Goal: Information Seeking & Learning: Understand process/instructions

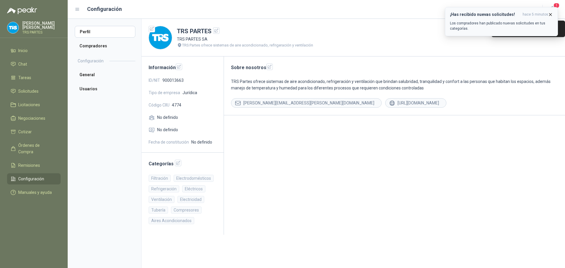
click at [549, 14] on icon "button" at bounding box center [550, 14] width 5 height 5
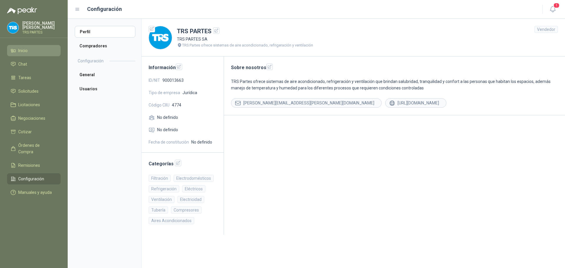
click at [34, 53] on li "Inicio" at bounding box center [34, 50] width 46 height 6
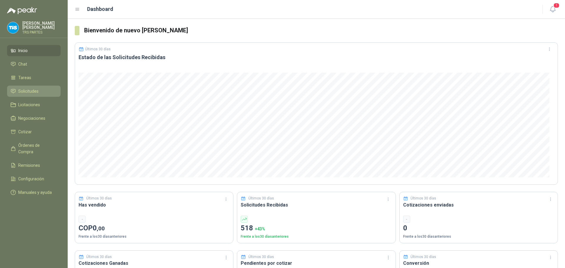
click at [25, 91] on span "Solicitudes" at bounding box center [28, 91] width 20 height 6
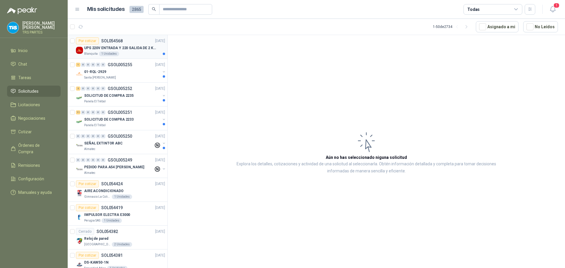
click at [133, 45] on p "UPS 220V ENTRADA Y 220 SALIDA DE 2 KVA" at bounding box center [120, 48] width 73 height 6
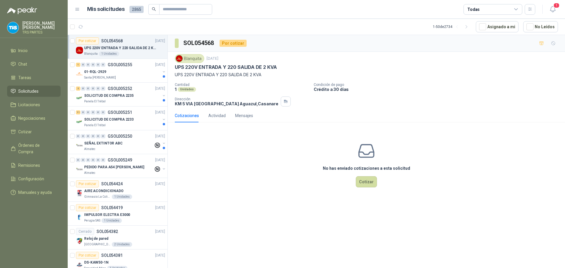
click at [96, 53] on div "Blanquita 1 Unidades" at bounding box center [124, 53] width 81 height 5
click at [91, 41] on div "Por cotizar" at bounding box center [87, 40] width 23 height 7
click at [107, 26] on span "1" at bounding box center [109, 24] width 4 height 5
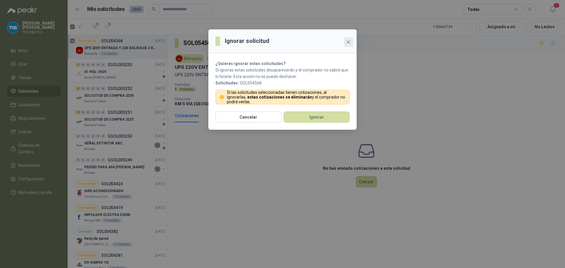
click at [348, 41] on icon "close" at bounding box center [348, 42] width 5 height 5
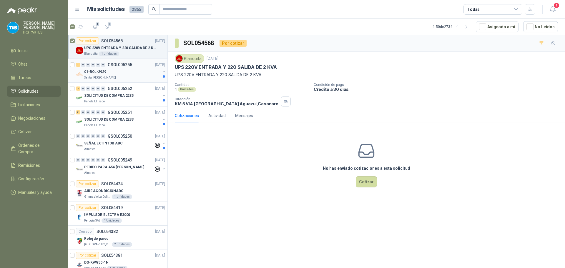
click at [110, 71] on div "01-RQL-2929" at bounding box center [122, 71] width 76 height 7
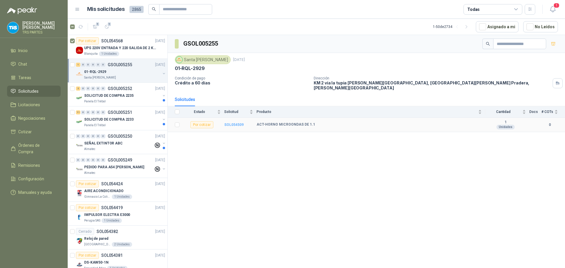
click at [232, 123] on b "SOL054509" at bounding box center [233, 125] width 19 height 4
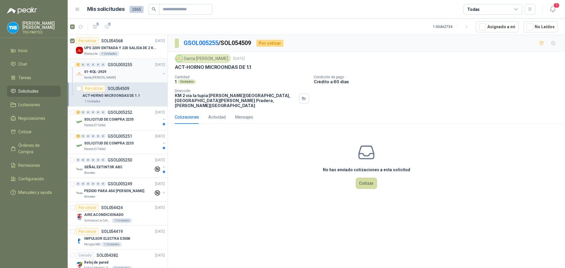
click at [112, 74] on div "01-RQL-2929" at bounding box center [122, 71] width 76 height 7
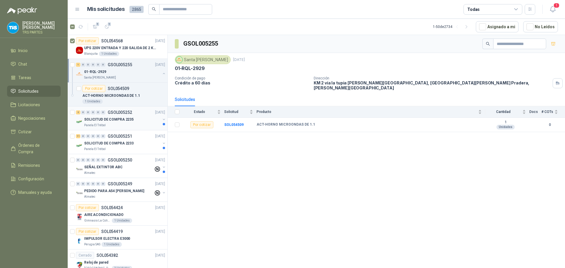
click at [117, 113] on p "GSOL005252" at bounding box center [120, 112] width 24 height 4
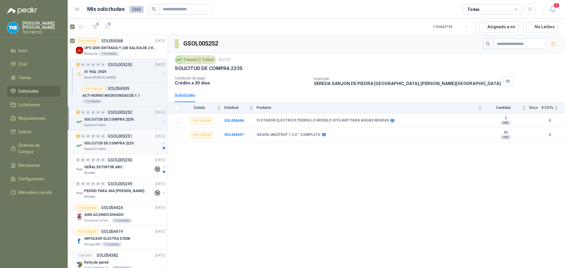
click at [117, 141] on p "SOLICITUD DE COMPRA 2233" at bounding box center [108, 144] width 49 height 6
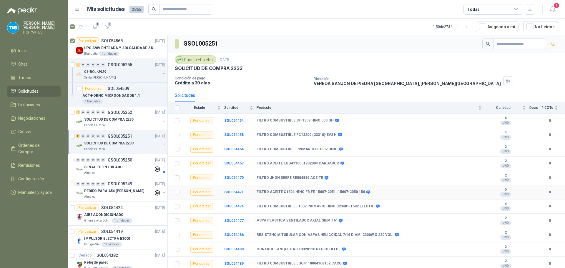
scroll to position [1, 0]
click at [124, 165] on div "SEÑAL EXTINTOR ABC" at bounding box center [118, 167] width 69 height 7
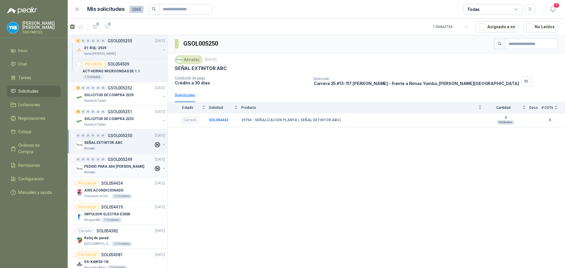
scroll to position [29, 0]
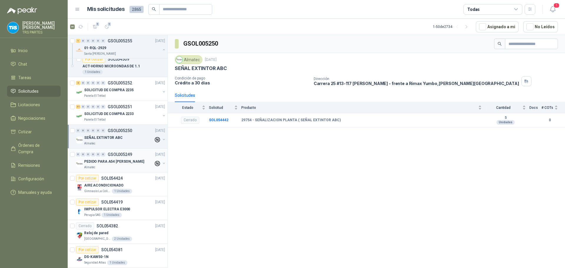
click at [126, 163] on p "PEDIDO PARA A54 [PERSON_NAME]" at bounding box center [114, 162] width 60 height 6
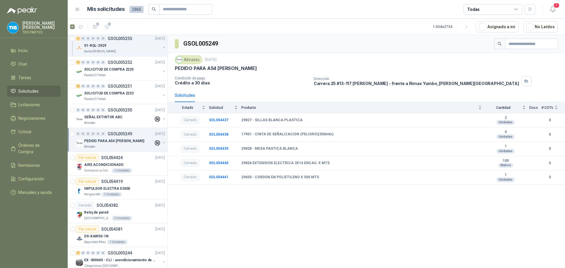
scroll to position [88, 0]
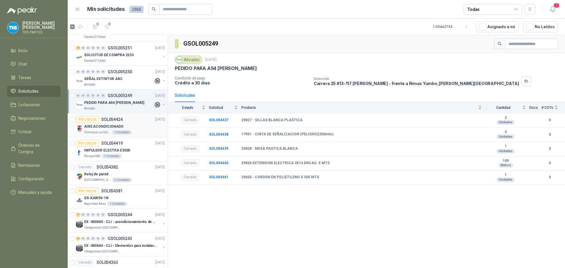
click at [126, 125] on div "AIRE ACONDICIONADO" at bounding box center [124, 126] width 81 height 7
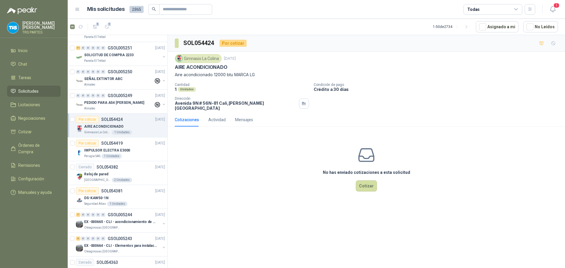
click at [129, 121] on div "Por cotizar SOL054424 [DATE]" at bounding box center [120, 119] width 89 height 7
click at [122, 145] on p "SOL054419" at bounding box center [111, 143] width 21 height 4
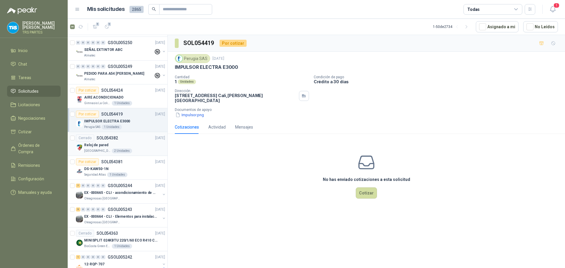
scroll to position [118, 0]
click at [126, 142] on div "Reloj de pared" at bounding box center [124, 144] width 81 height 7
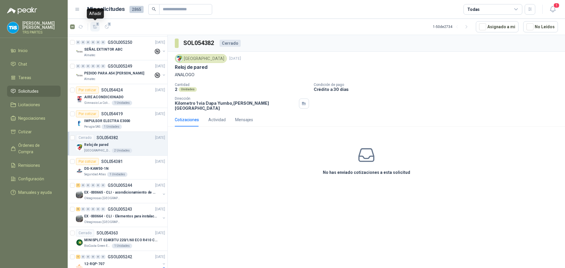
click at [94, 25] on icon "button" at bounding box center [95, 26] width 5 height 5
click at [44, 132] on li "Cotizar 1" at bounding box center [34, 132] width 46 height 6
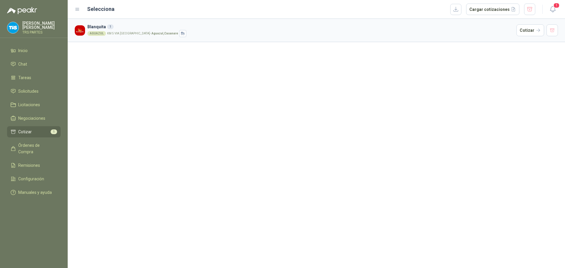
click at [98, 26] on h3 "Blanquita 1" at bounding box center [300, 27] width 426 height 6
click at [97, 34] on div "AGUAZUL" at bounding box center [96, 33] width 19 height 5
click at [527, 28] on button "Cotizar" at bounding box center [530, 30] width 28 height 12
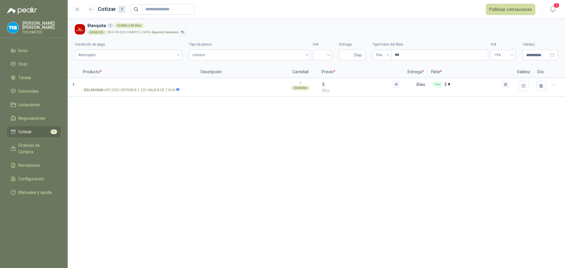
click at [36, 132] on li "Cotizar 1" at bounding box center [34, 132] width 46 height 6
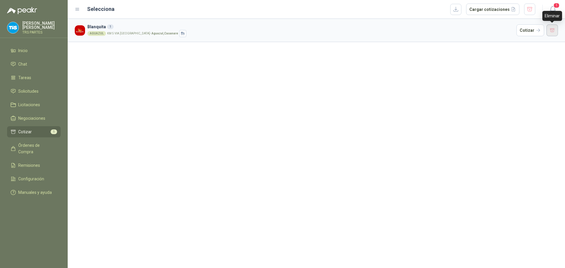
click at [551, 30] on button "button" at bounding box center [552, 30] width 12 height 12
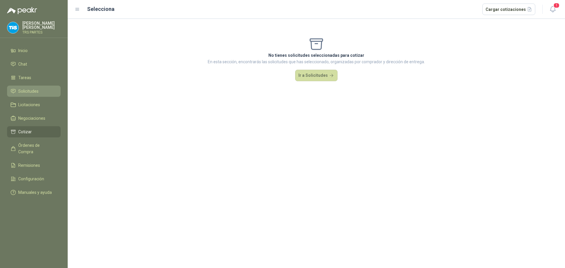
click at [26, 88] on link "Solicitudes" at bounding box center [34, 91] width 54 height 11
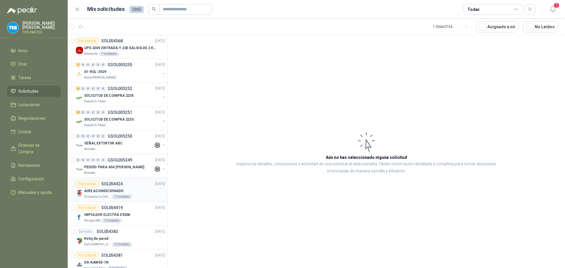
click at [110, 183] on p "SOL054424" at bounding box center [111, 184] width 21 height 4
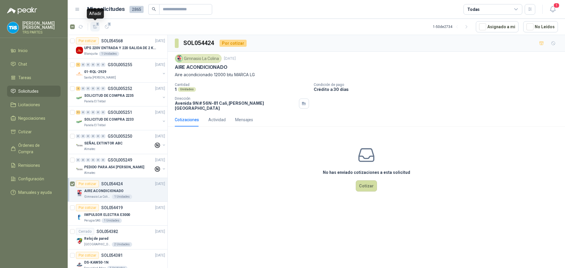
click at [97, 28] on icon "button" at bounding box center [95, 26] width 5 height 5
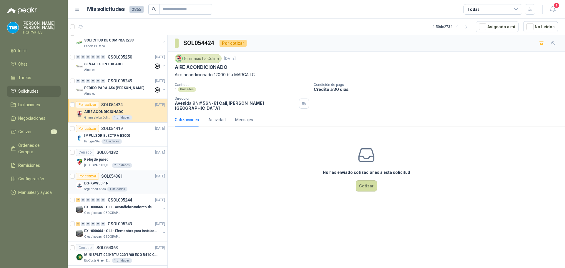
scroll to position [88, 0]
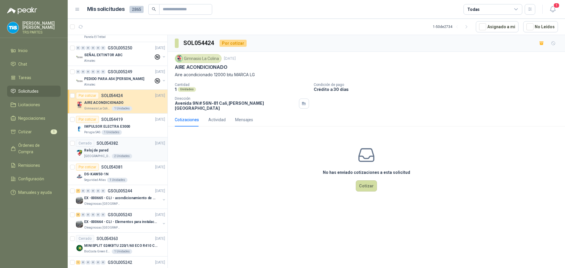
click at [123, 150] on div "Reloj de pared" at bounding box center [124, 150] width 81 height 7
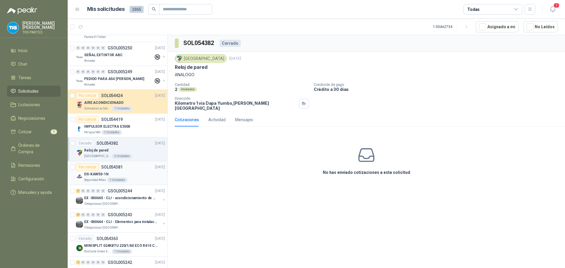
click at [114, 169] on p "SOL054381" at bounding box center [111, 167] width 21 height 4
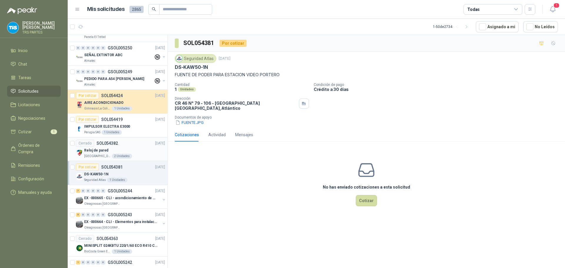
scroll to position [118, 0]
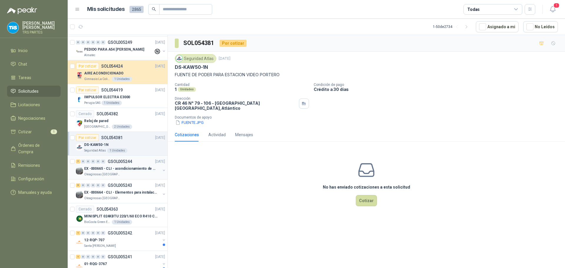
click at [116, 168] on p "EX -000665 - CLI - acondicionamiento de caja para" at bounding box center [120, 169] width 73 height 6
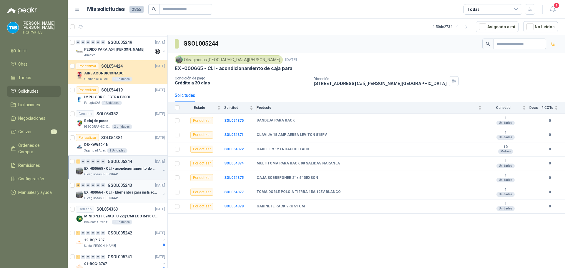
click at [122, 193] on p "EX -000664 - CLI - Elementos para instalacion de c" at bounding box center [120, 193] width 73 height 6
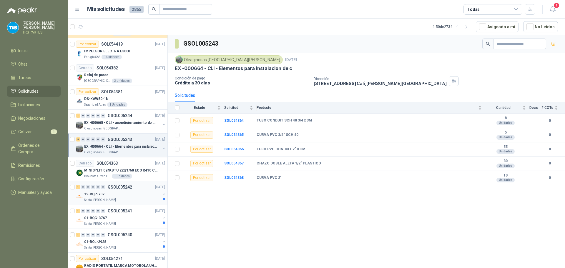
scroll to position [176, 0]
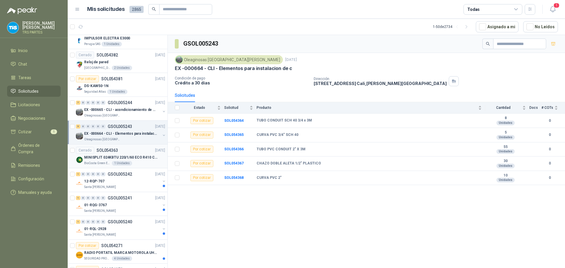
click at [131, 153] on div "Cerrado SOL054363 [DATE]" at bounding box center [120, 150] width 89 height 7
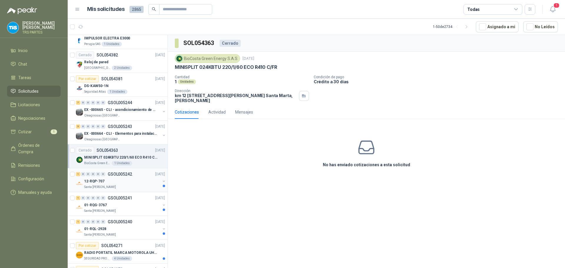
click at [115, 181] on div "12-RQP-707" at bounding box center [122, 181] width 76 height 7
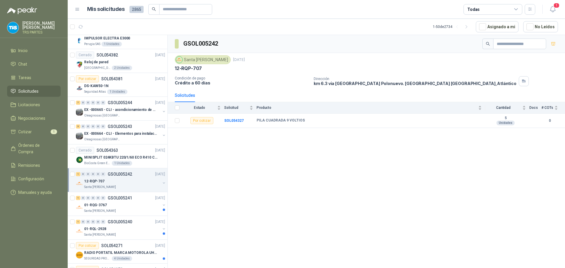
scroll to position [206, 0]
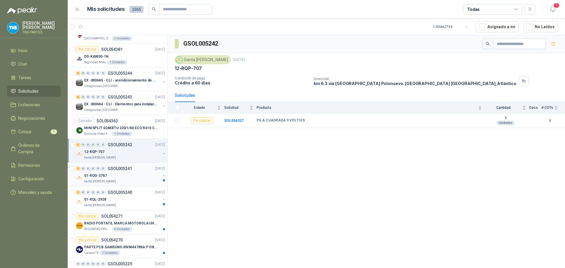
click at [120, 173] on div "01-RQG-3767" at bounding box center [122, 175] width 76 height 7
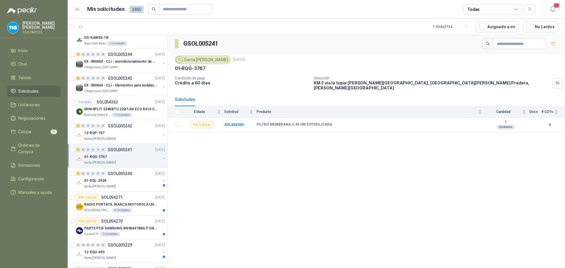
scroll to position [235, 0]
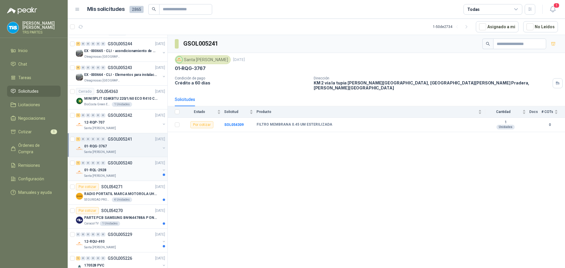
click at [120, 170] on div "01-RQL-2928" at bounding box center [122, 169] width 76 height 7
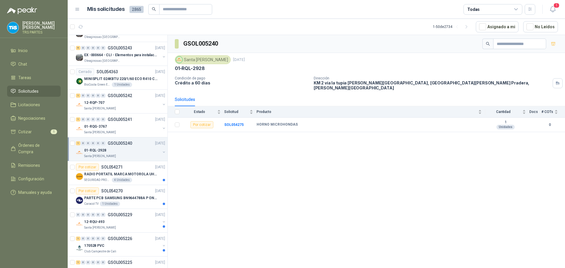
scroll to position [265, 0]
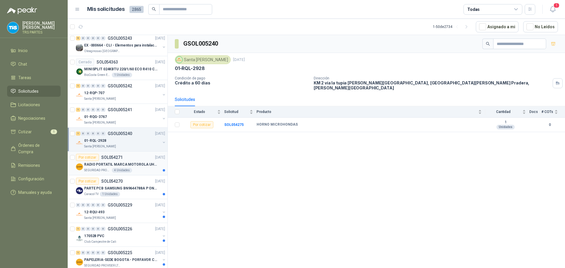
click at [126, 162] on p "RADIO PORTATIL MARCA MOTOROLA UHF SIN PANTALLA CON GPS, INCLUYE: ANTENA, BATERI…" at bounding box center [120, 165] width 73 height 6
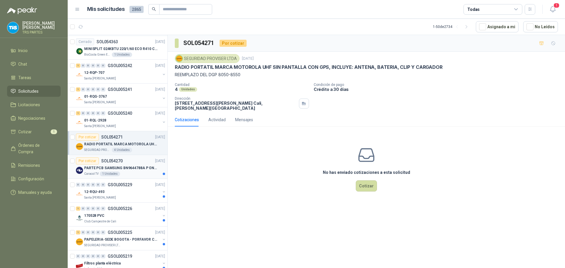
scroll to position [294, 0]
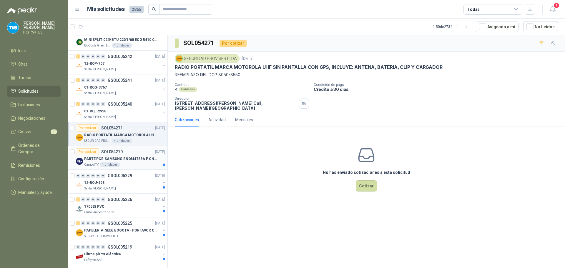
click at [136, 158] on p "PARTE PCB SAMSUNG BN9644788A P ONECONNE" at bounding box center [120, 159] width 73 height 6
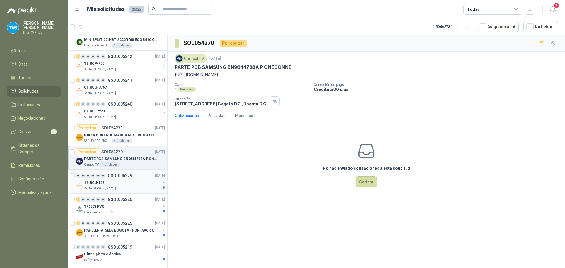
click at [130, 179] on div "12-RQU-493" at bounding box center [122, 182] width 76 height 7
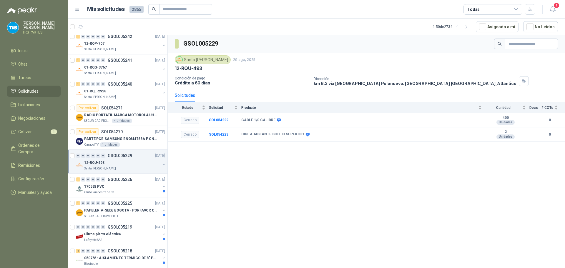
scroll to position [323, 0]
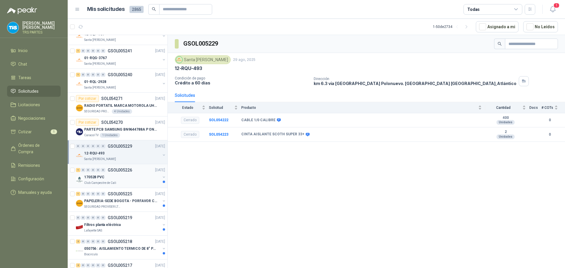
click at [125, 171] on p "GSOL005226" at bounding box center [120, 170] width 24 height 4
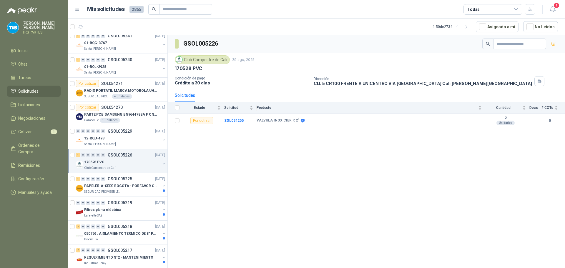
scroll to position [353, 0]
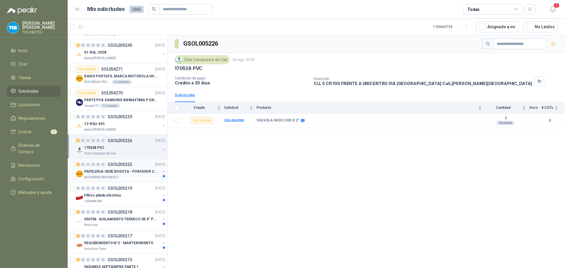
click at [131, 170] on p "PAPELERIA-SEDE BOGOTA - PORFAVOR CTZ COMPLETO" at bounding box center [120, 172] width 73 height 6
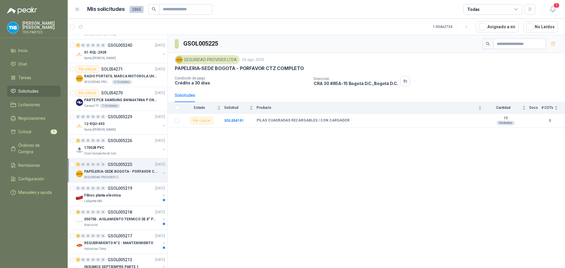
scroll to position [382, 0]
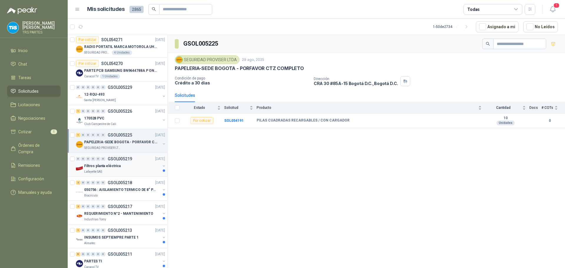
click at [132, 163] on div "Filtros planta eléctrica" at bounding box center [122, 165] width 76 height 7
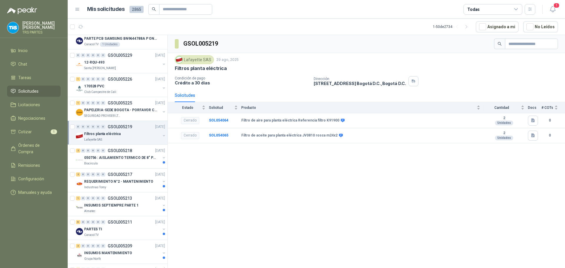
scroll to position [441, 0]
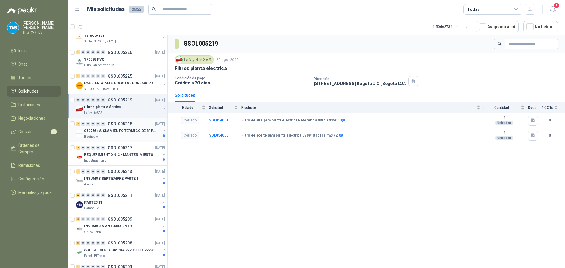
click at [126, 131] on p "050756 : AISLAMIENTO TERMICO DE 8" PARA TUBERIA" at bounding box center [120, 131] width 73 height 6
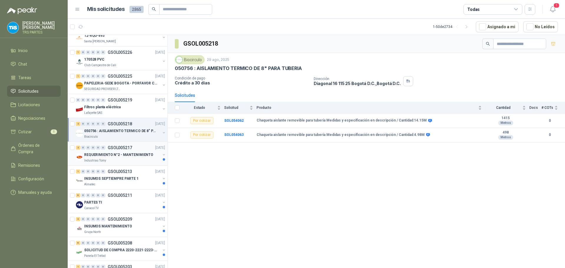
click at [136, 153] on p "REQUERIMIENTO N°2 - MANTENIMIENTO" at bounding box center [118, 155] width 69 height 6
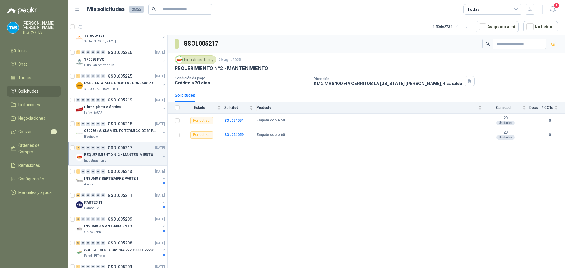
scroll to position [471, 0]
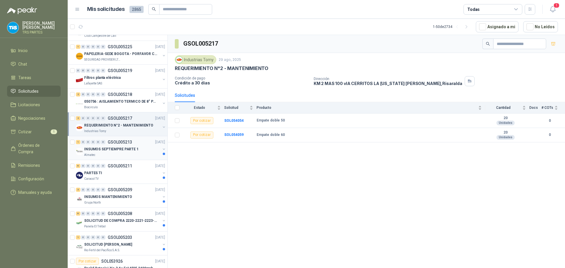
click at [136, 146] on div "INSUMOS SEPTIEMPRE PARTE 1" at bounding box center [122, 149] width 76 height 7
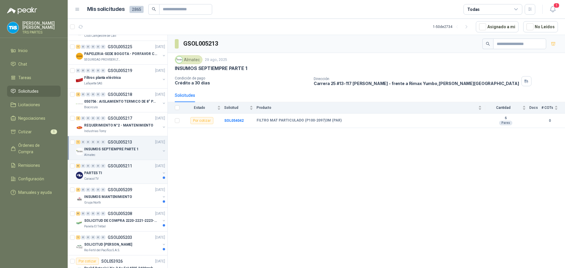
click at [135, 177] on div "Caracol TV" at bounding box center [122, 178] width 76 height 5
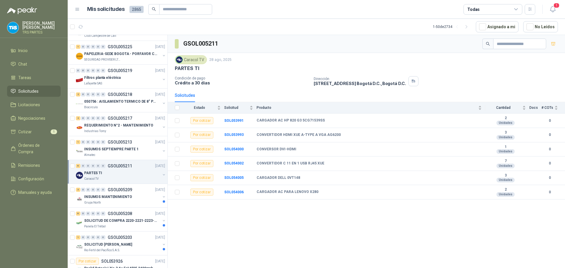
scroll to position [500, 0]
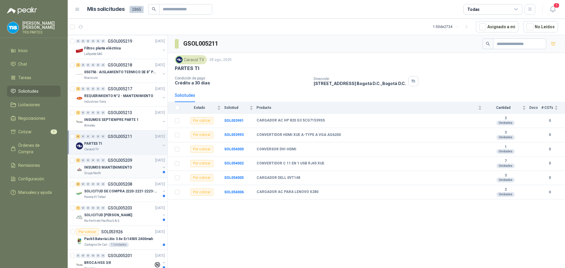
click at [136, 163] on div "3 0 0 0 0 0 GSOL005209 [DATE]" at bounding box center [121, 160] width 90 height 7
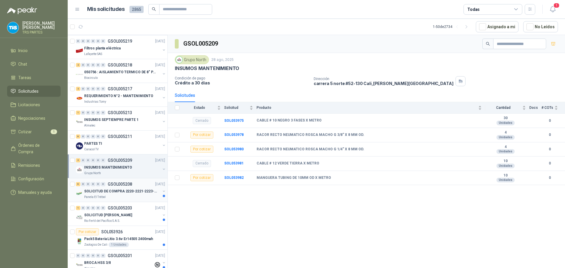
click at [129, 190] on p "SOLICITUD DE COMPRA 2220-2221-2223-2224" at bounding box center [120, 191] width 73 height 6
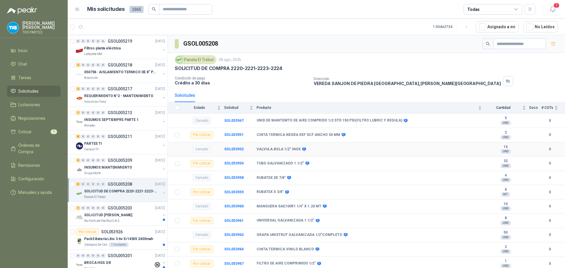
scroll to position [29, 0]
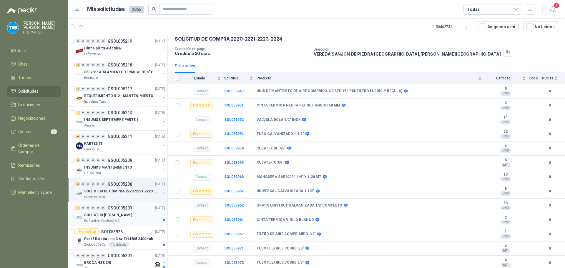
click at [114, 210] on div "1 0 0 0 0 0 GSOL005203 [DATE]" at bounding box center [121, 207] width 90 height 7
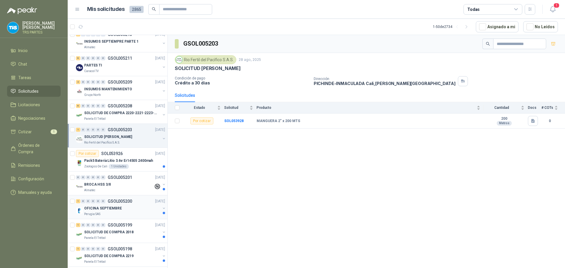
scroll to position [588, 0]
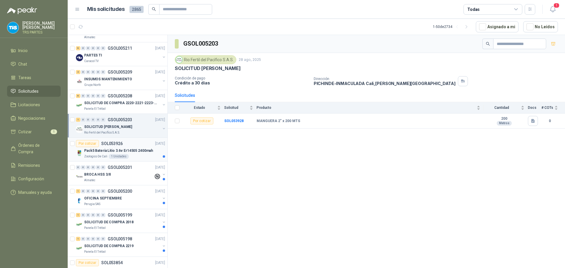
click at [134, 146] on div "Por cotizar SOL053926 [DATE]" at bounding box center [120, 143] width 89 height 7
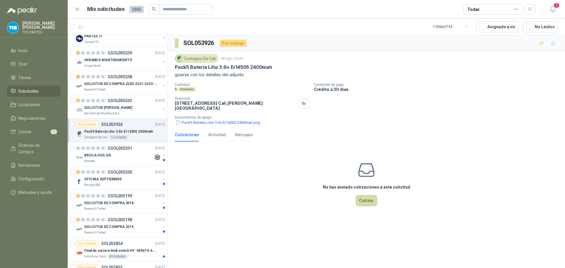
scroll to position [618, 0]
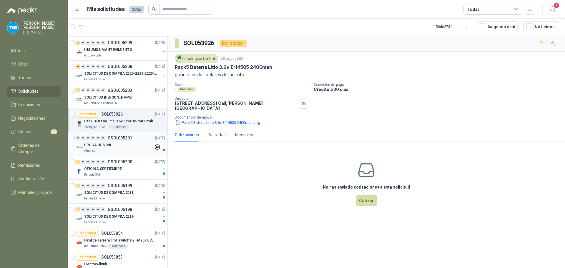
click at [134, 147] on div "BROCA HSS 3/8" at bounding box center [118, 144] width 69 height 7
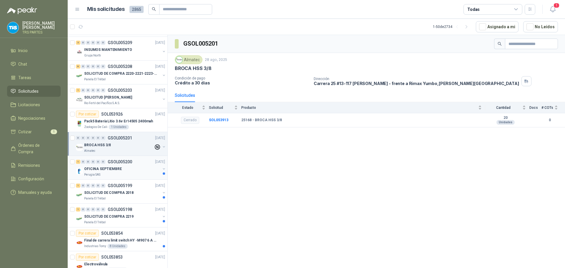
click at [136, 169] on div "OFICINA SEPTIEMBRE" at bounding box center [122, 168] width 76 height 7
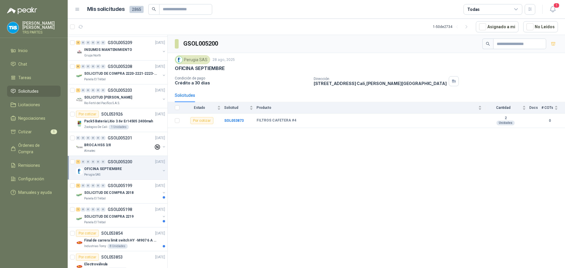
scroll to position [647, 0]
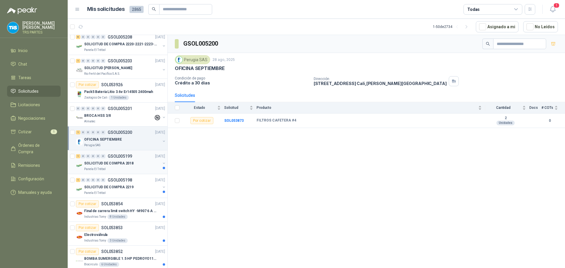
click at [139, 160] on div "SOLICITUD DE COMPRA 2018" at bounding box center [122, 163] width 76 height 7
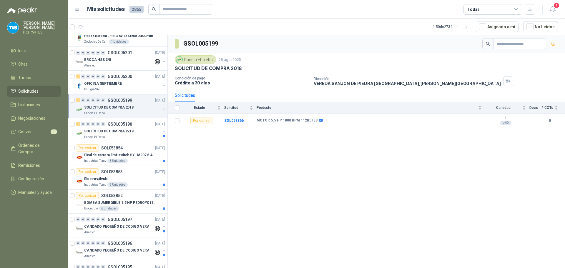
scroll to position [706, 0]
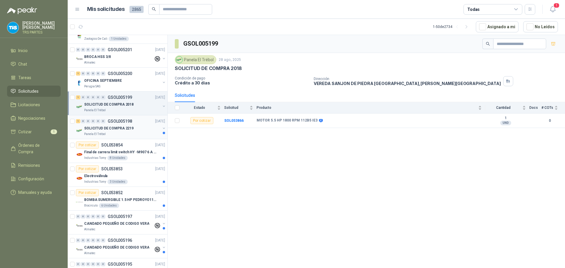
click at [127, 127] on p "SOLICITUD DE COMPRA 2219" at bounding box center [108, 129] width 49 height 6
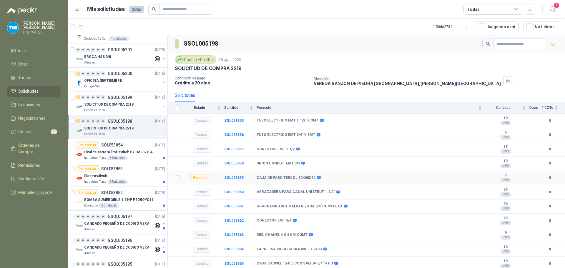
scroll to position [1, 0]
click at [124, 150] on p "Final de carrera limit switch HY -M907 6 A - 250 V a.c" at bounding box center [120, 152] width 73 height 6
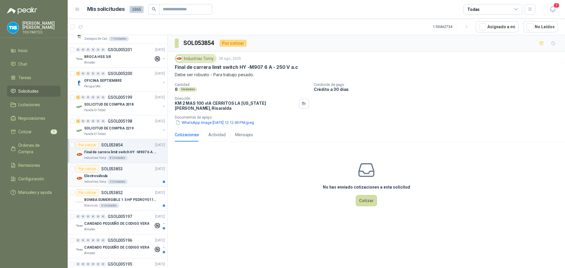
scroll to position [735, 0]
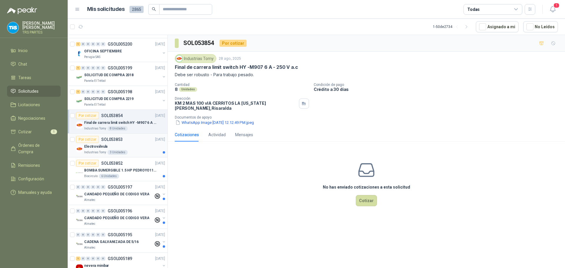
click at [124, 142] on div "Por cotizar SOL053853 [DATE]" at bounding box center [120, 139] width 89 height 7
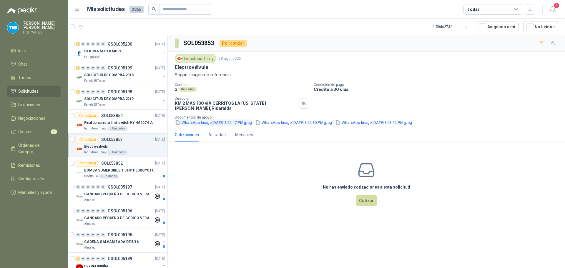
click at [211, 120] on button "WhatsApp Image [DATE] 3.22.47 PM.jpeg" at bounding box center [214, 122] width 78 height 6
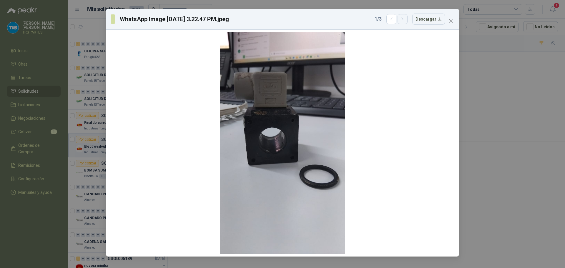
click at [405, 18] on icon "button" at bounding box center [402, 19] width 5 height 5
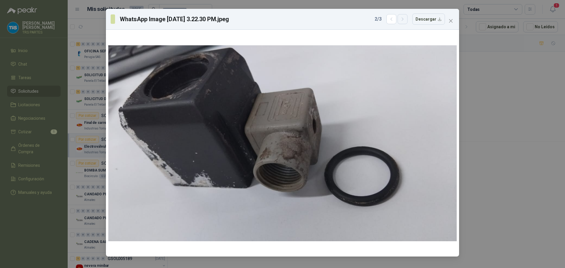
click at [405, 18] on icon "button" at bounding box center [402, 19] width 5 height 5
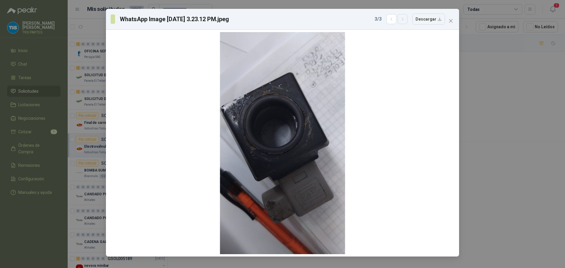
click at [405, 18] on icon "button" at bounding box center [402, 19] width 5 height 5
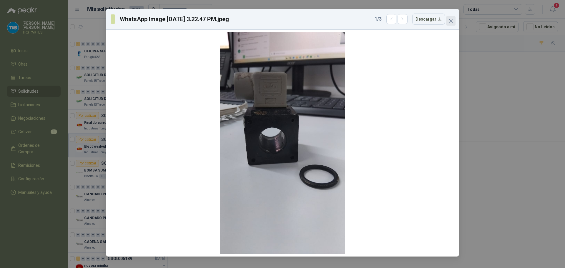
click at [451, 18] on button "Close" at bounding box center [450, 20] width 9 height 9
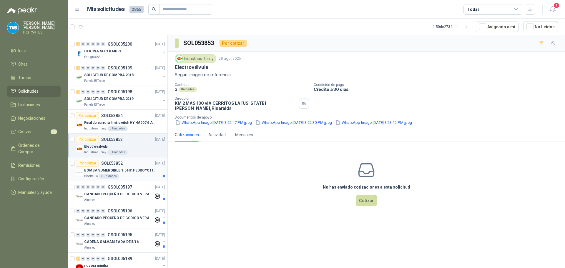
click at [132, 166] on div "Por cotizar SOL053852 [DATE]" at bounding box center [120, 163] width 89 height 7
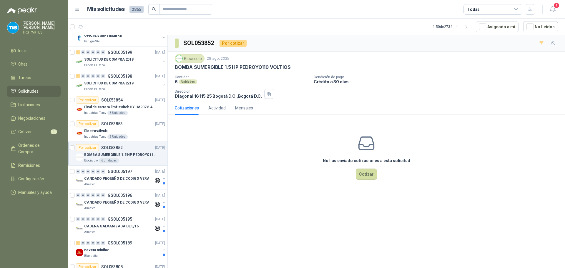
scroll to position [765, 0]
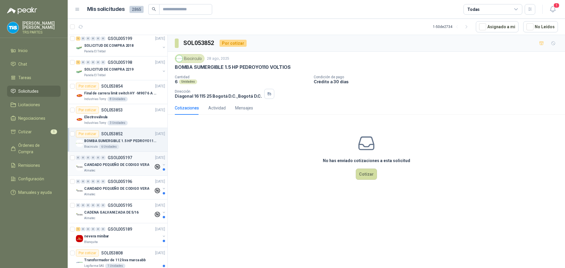
click at [132, 159] on div "0 0 0 0 0 0 GSOL005197 [DATE]" at bounding box center [121, 157] width 90 height 7
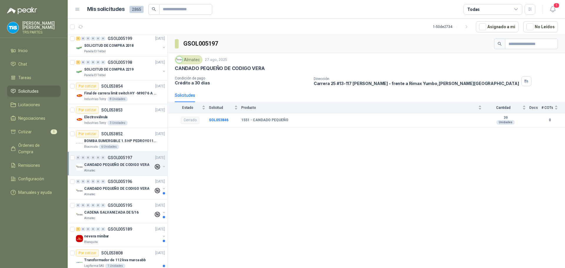
scroll to position [794, 0]
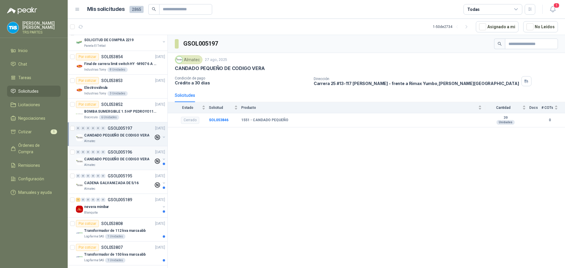
click at [127, 155] on div "0 0 0 0 0 0 GSOL005196 [DATE]" at bounding box center [121, 152] width 90 height 7
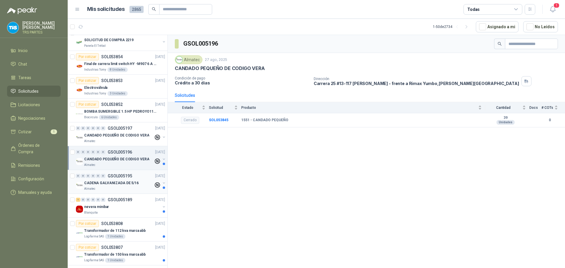
click at [121, 179] on div "0 0 0 0 0 0 GSOL005195 [DATE]" at bounding box center [121, 175] width 90 height 7
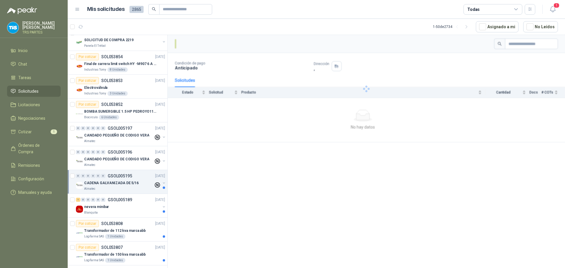
scroll to position [823, 0]
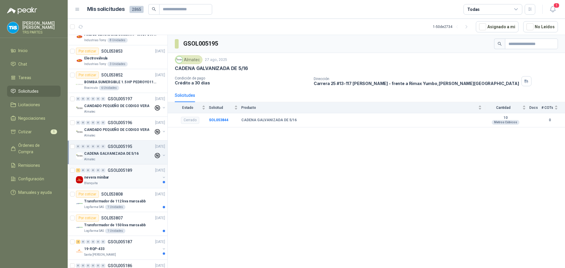
click at [122, 177] on div "nevera minibar" at bounding box center [122, 177] width 76 height 7
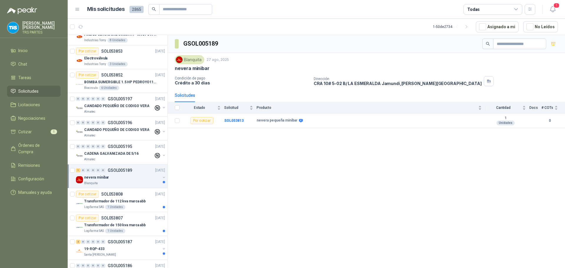
scroll to position [853, 0]
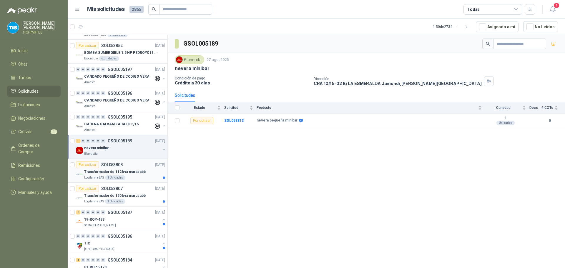
click at [128, 167] on div "Por cotizar SOL053808 [DATE]" at bounding box center [120, 164] width 89 height 7
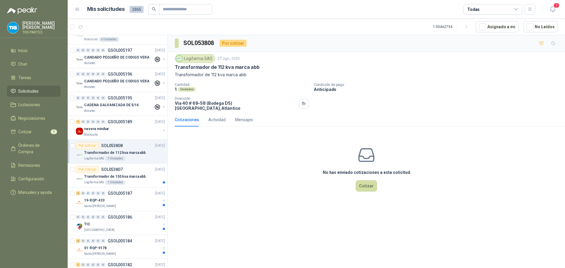
scroll to position [882, 0]
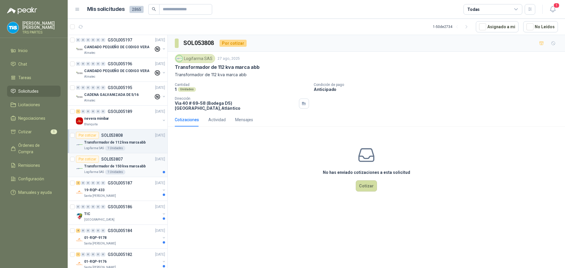
click at [130, 162] on div "Por cotizar SOL053807 [DATE]" at bounding box center [120, 159] width 89 height 7
click at [128, 183] on p "GSOL005187" at bounding box center [120, 183] width 24 height 4
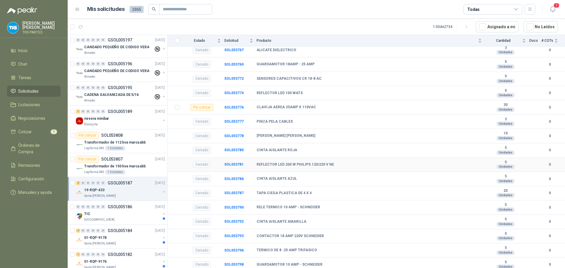
scroll to position [172, 0]
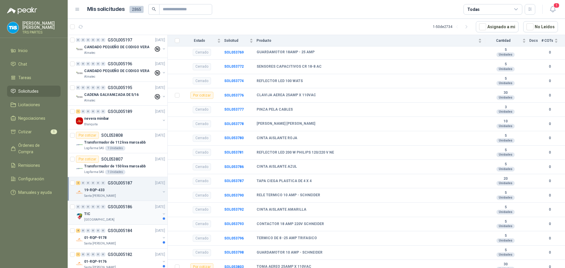
click at [129, 211] on div "TIC" at bounding box center [122, 213] width 76 height 7
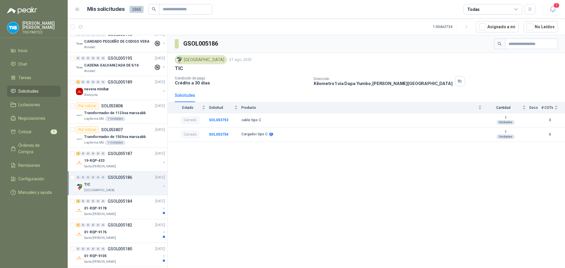
scroll to position [941, 0]
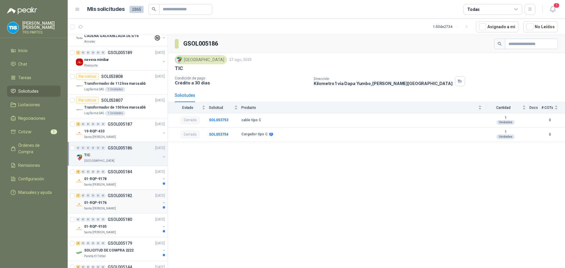
click at [135, 203] on div "01-RQP-9176" at bounding box center [122, 202] width 76 height 7
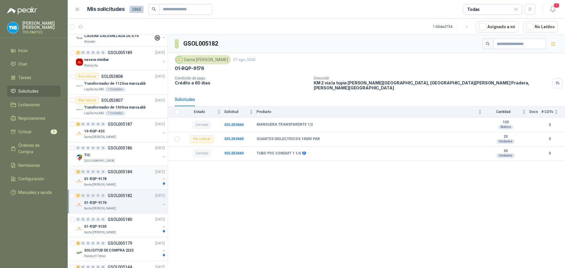
click at [137, 176] on div "01-RQP-9178" at bounding box center [122, 178] width 76 height 7
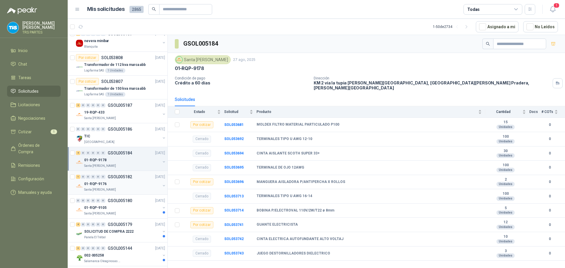
scroll to position [969, 0]
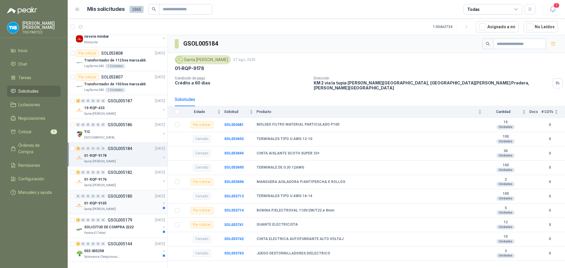
click at [129, 200] on div "01-RQP-9105" at bounding box center [122, 203] width 76 height 7
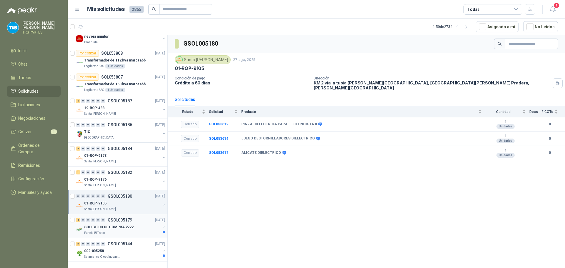
click at [127, 218] on p "GSOL005179" at bounding box center [120, 220] width 24 height 4
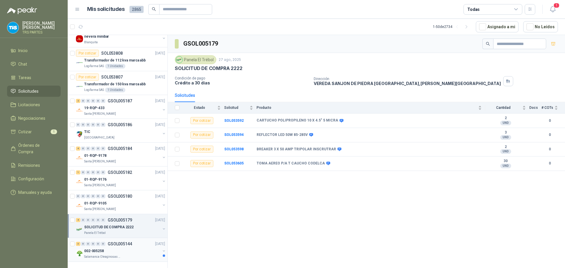
click at [130, 242] on p "GSOL005144" at bounding box center [120, 244] width 24 height 4
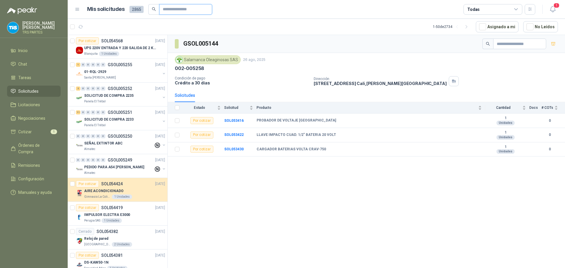
click at [175, 7] on input "text" at bounding box center [183, 9] width 41 height 10
click at [134, 8] on span "2865" at bounding box center [136, 9] width 14 height 7
click at [79, 27] on icon "button" at bounding box center [80, 26] width 5 height 5
click at [41, 176] on span "Configuración" at bounding box center [31, 179] width 26 height 6
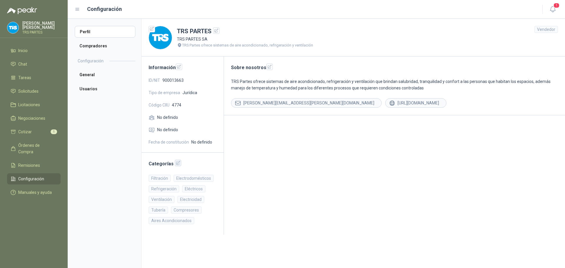
click at [176, 162] on icon "button" at bounding box center [178, 163] width 5 height 5
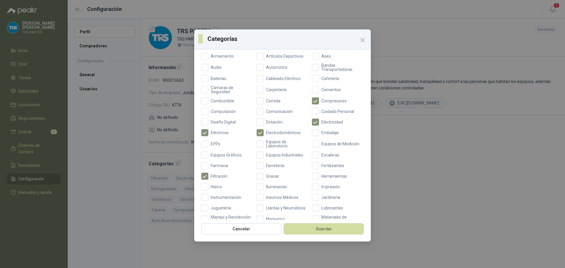
scroll to position [88, 0]
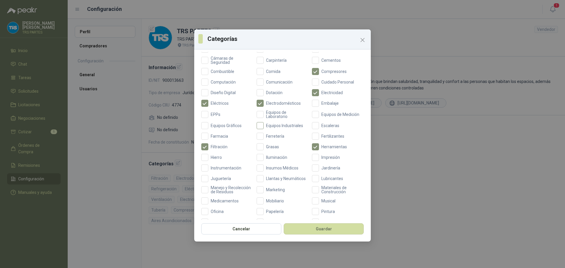
click at [263, 126] on span "Equipos Industriales" at bounding box center [284, 126] width 42 height 4
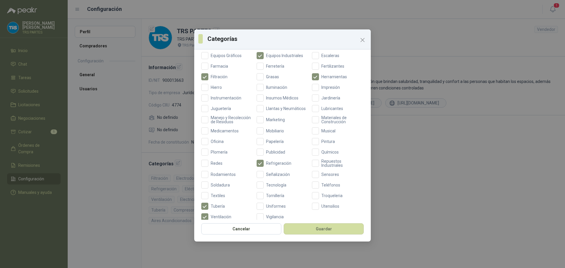
scroll to position [169, 0]
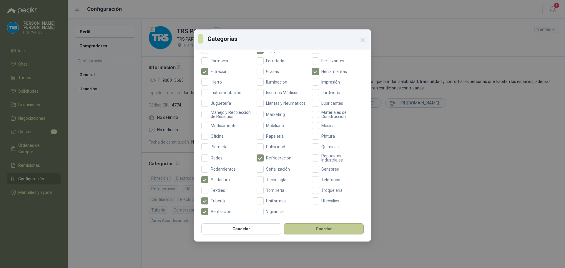
click at [303, 224] on button "Guardar" at bounding box center [323, 228] width 80 height 11
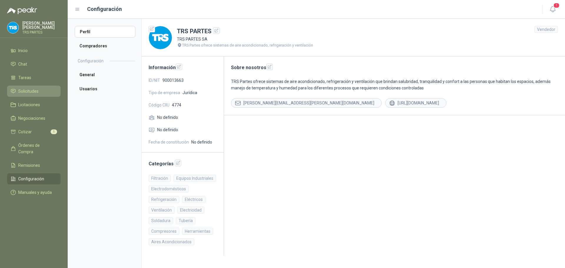
click at [18, 88] on link "Solicitudes" at bounding box center [34, 91] width 54 height 11
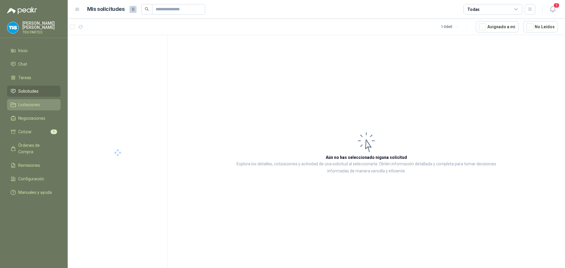
click at [31, 103] on span "Licitaciones" at bounding box center [29, 104] width 22 height 6
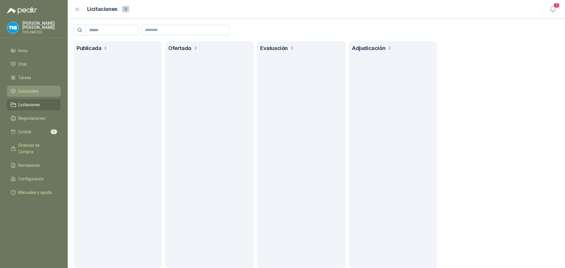
click at [36, 89] on span "Solicitudes" at bounding box center [28, 91] width 20 height 6
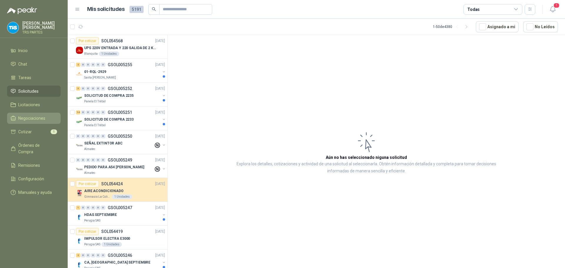
click at [31, 118] on span "Negociaciones" at bounding box center [31, 118] width 27 height 6
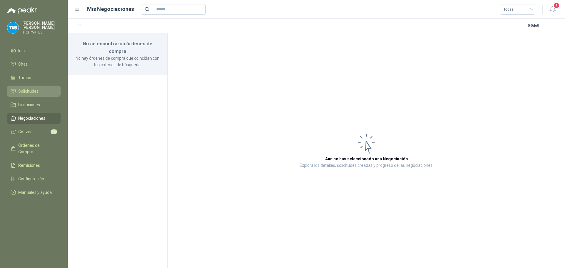
click at [37, 92] on span "Solicitudes" at bounding box center [28, 91] width 20 height 6
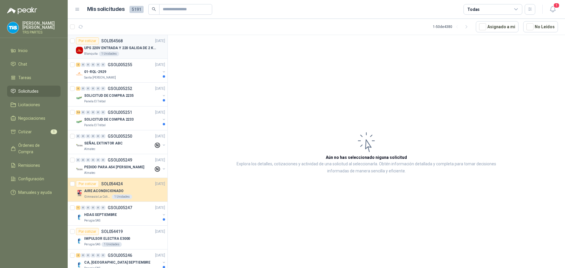
click at [120, 48] on p "UPS 220V ENTRADA Y 220 SALIDA DE 2 KVA" at bounding box center [120, 48] width 73 height 6
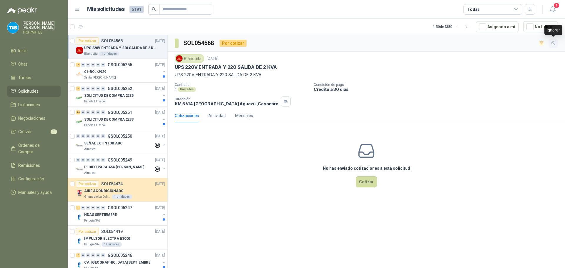
click at [551, 41] on icon "button" at bounding box center [553, 43] width 5 height 5
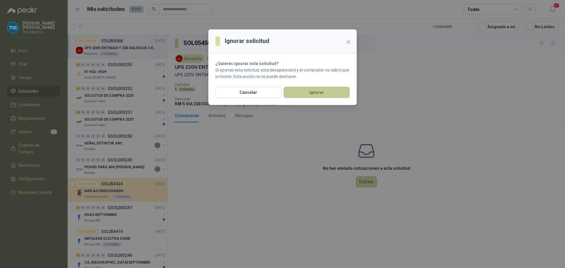
click at [295, 93] on button "Ignorar" at bounding box center [316, 92] width 66 height 11
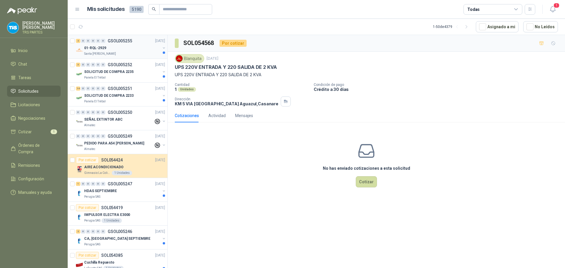
click at [131, 46] on div "01-RQL-2929" at bounding box center [122, 47] width 76 height 7
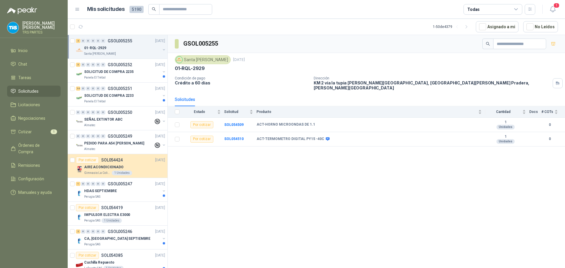
click at [564, 44] on div "GSOL005255" at bounding box center [366, 44] width 397 height 18
click at [161, 52] on button "button" at bounding box center [163, 49] width 5 height 5
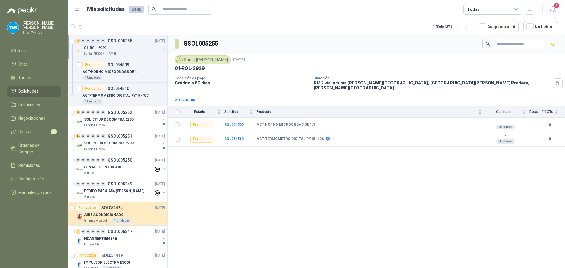
click at [118, 43] on p "GSOL005255" at bounding box center [120, 41] width 24 height 4
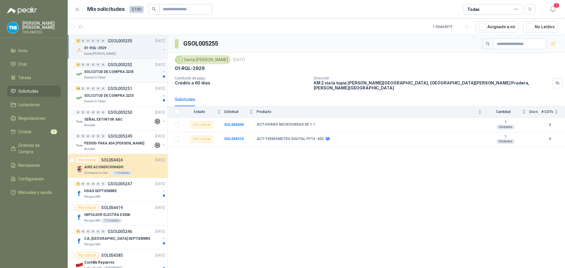
click at [121, 65] on p "GSOL005252" at bounding box center [120, 65] width 24 height 4
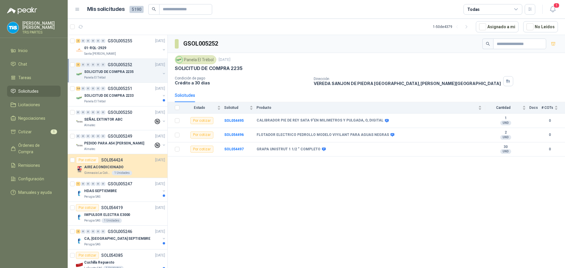
click at [564, 44] on div "GSOL005252" at bounding box center [366, 44] width 397 height 18
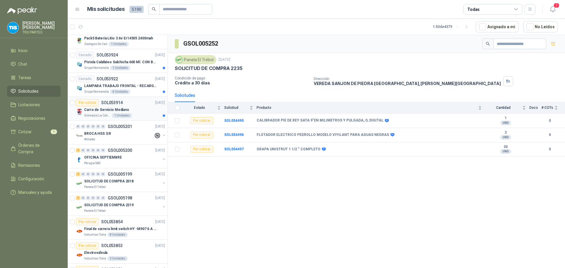
scroll to position [969, 0]
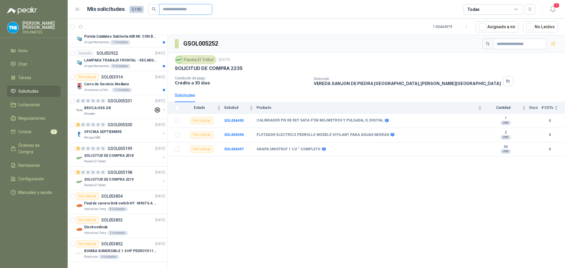
click at [186, 12] on input "text" at bounding box center [183, 9] width 41 height 10
type input "*********"
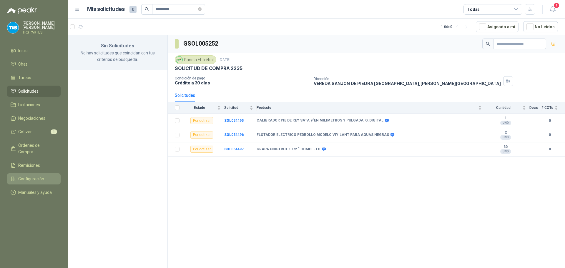
click at [26, 176] on span "Configuración" at bounding box center [31, 179] width 26 height 6
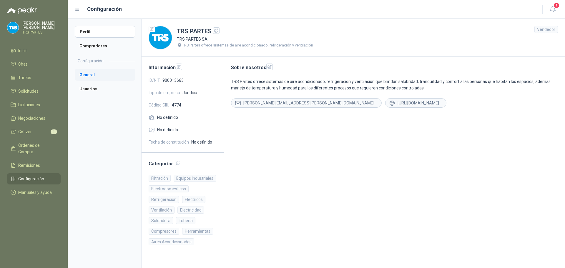
click at [93, 75] on li "General" at bounding box center [105, 75] width 61 height 12
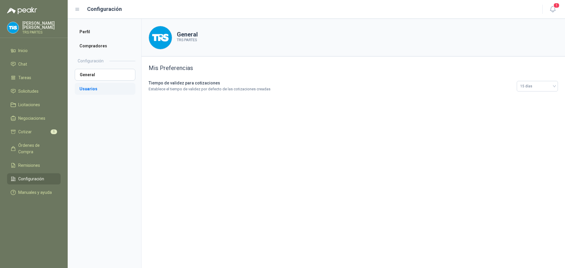
click at [90, 84] on li "Usuarios" at bounding box center [105, 89] width 61 height 12
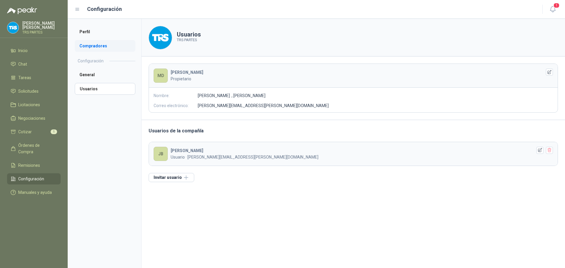
click at [97, 42] on li "Compradores" at bounding box center [105, 46] width 61 height 12
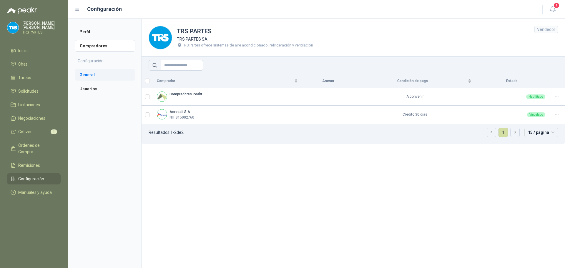
click at [85, 73] on li "General" at bounding box center [105, 75] width 61 height 12
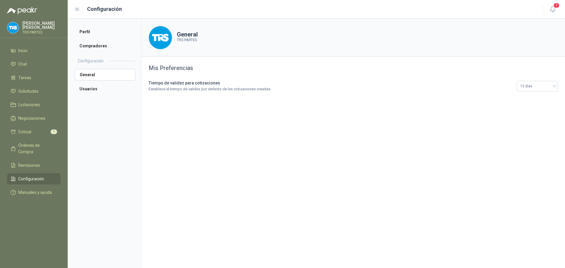
click at [92, 95] on aside "Perfil Compradores Configuración General Usuarios" at bounding box center [105, 143] width 74 height 249
click at [95, 89] on li "Usuarios" at bounding box center [105, 89] width 61 height 12
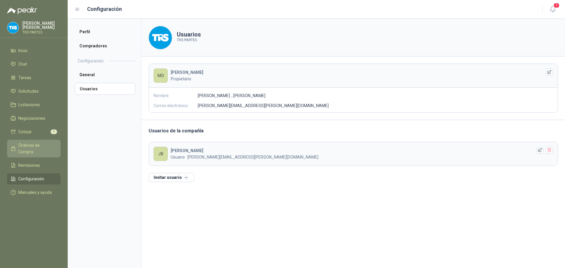
click at [36, 146] on span "Órdenes de Compra" at bounding box center [36, 148] width 37 height 13
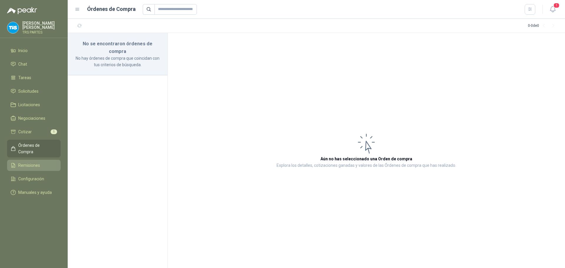
click at [33, 162] on span "Remisiones" at bounding box center [29, 165] width 22 height 6
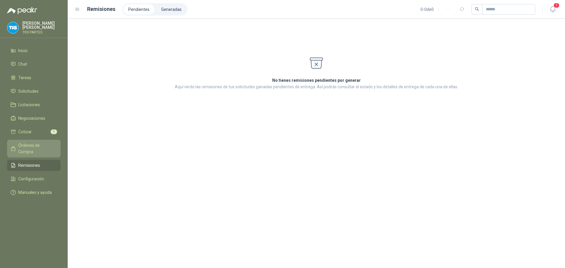
click at [25, 143] on span "Órdenes de Compra" at bounding box center [36, 148] width 37 height 13
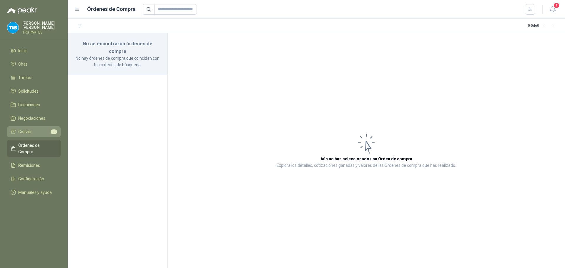
click at [28, 132] on span "Cotizar" at bounding box center [25, 132] width 14 height 6
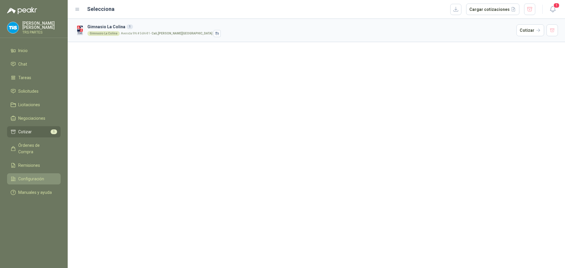
click at [31, 176] on span "Configuración" at bounding box center [31, 179] width 26 height 6
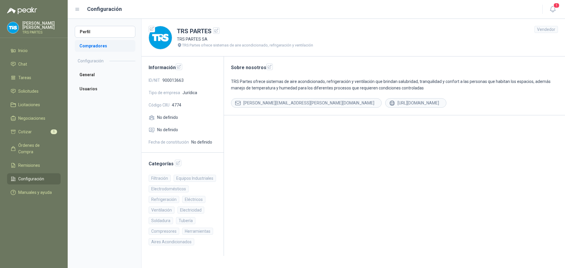
click at [98, 46] on li "Compradores" at bounding box center [105, 46] width 61 height 12
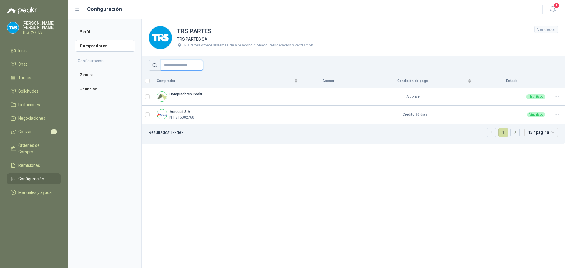
click at [183, 63] on input "text" at bounding box center [182, 65] width 42 height 11
type input "*********"
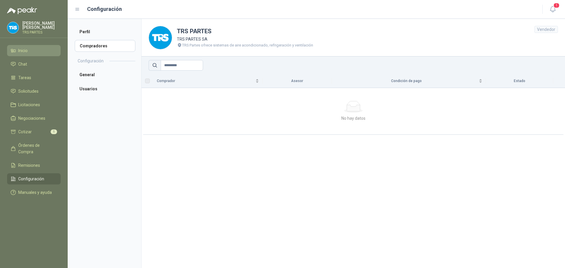
click at [36, 53] on li "Inicio" at bounding box center [34, 50] width 46 height 6
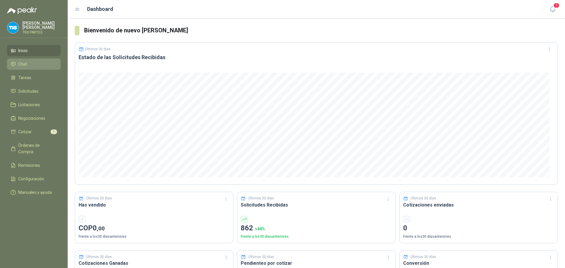
click at [28, 65] on li "Chat" at bounding box center [34, 64] width 46 height 6
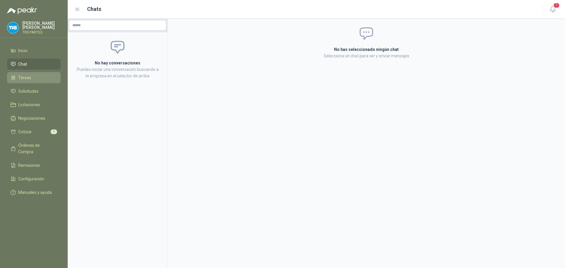
click at [28, 76] on span "Tareas" at bounding box center [24, 77] width 13 height 6
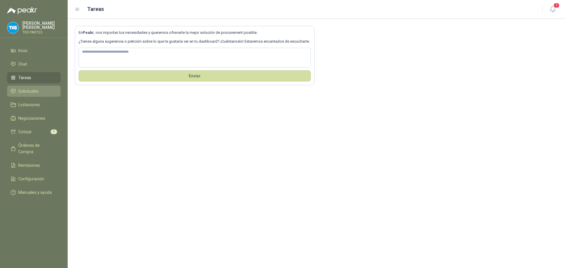
click at [33, 92] on span "Solicitudes" at bounding box center [28, 91] width 20 height 6
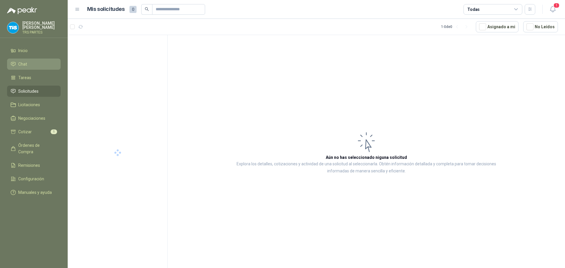
click at [31, 64] on li "Chat" at bounding box center [34, 64] width 46 height 6
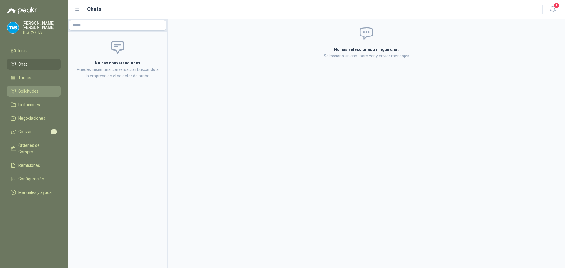
click at [24, 88] on link "Solicitudes" at bounding box center [34, 91] width 54 height 11
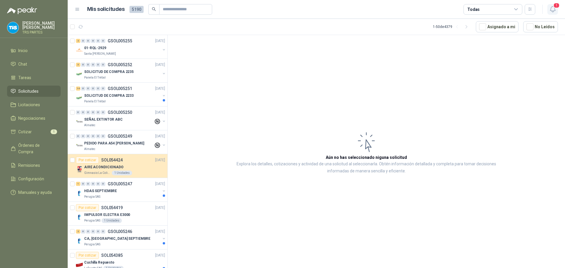
click at [553, 10] on icon "button" at bounding box center [552, 9] width 7 height 7
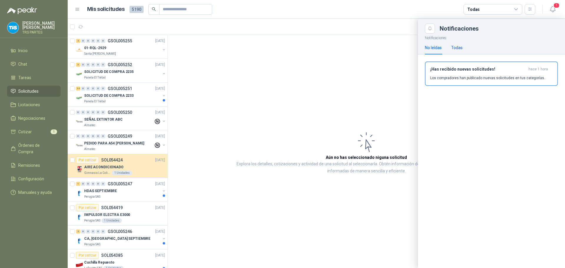
click at [456, 50] on div "Todas" at bounding box center [456, 47] width 11 height 6
click at [438, 48] on div "No leídas" at bounding box center [433, 47] width 17 height 6
click at [454, 76] on p "Los compradores han publicado nuevas solicitudes en tus categorías." at bounding box center [487, 77] width 115 height 5
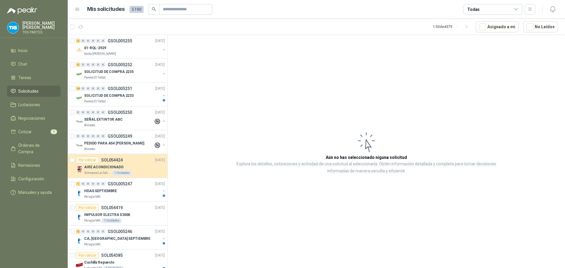
click at [80, 9] on icon at bounding box center [77, 9] width 5 height 5
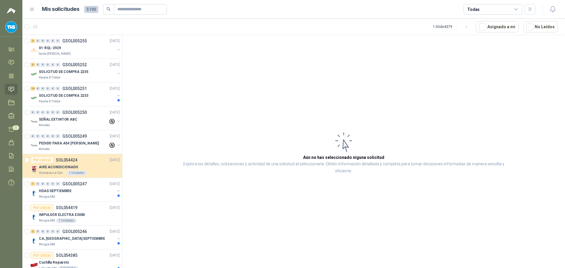
click at [90, 10] on span "5190" at bounding box center [91, 9] width 14 height 7
click at [71, 44] on div "2 0 0 0 0 0 GSOL005255 [DATE]" at bounding box center [76, 40] width 90 height 7
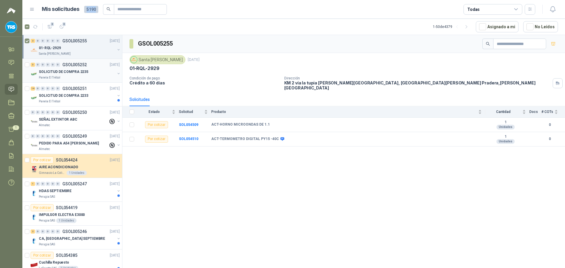
click at [91, 65] on div "3 0 0 0 0 0 GSOL005252 [DATE]" at bounding box center [76, 64] width 90 height 7
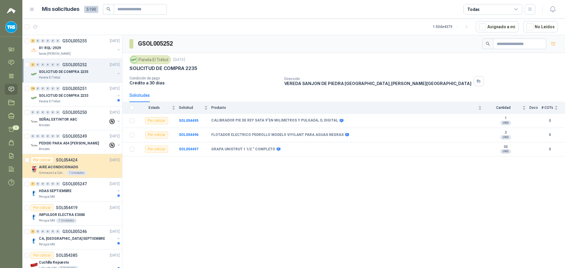
click at [519, 9] on div "Todas" at bounding box center [492, 9] width 59 height 11
click at [528, 6] on button "button" at bounding box center [529, 9] width 11 height 11
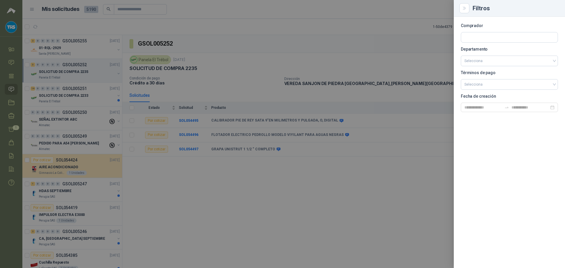
drag, startPoint x: 404, startPoint y: 43, endPoint x: 487, endPoint y: 29, distance: 84.4
click at [411, 41] on div at bounding box center [282, 134] width 565 height 268
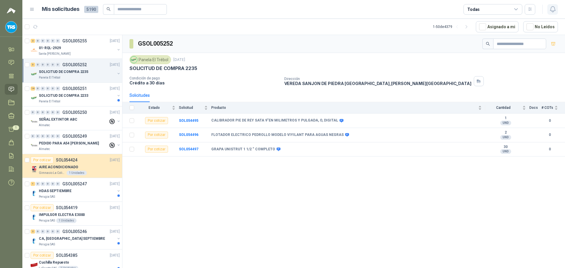
click at [555, 9] on icon "button" at bounding box center [552, 9] width 7 height 7
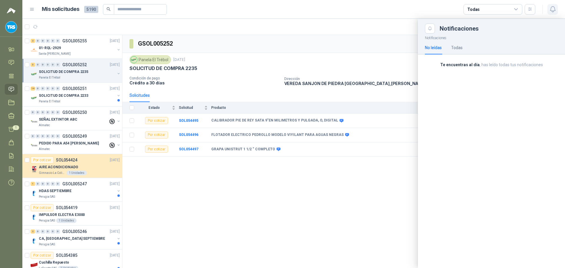
click at [555, 9] on icon "button" at bounding box center [552, 9] width 7 height 7
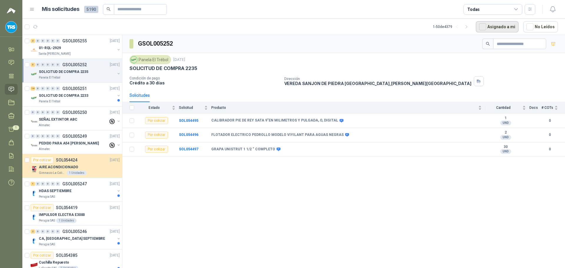
click at [503, 28] on button "Asignado a mi" at bounding box center [497, 26] width 43 height 11
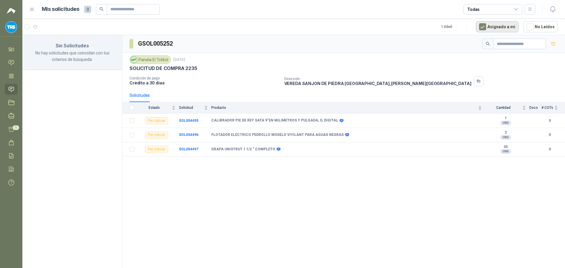
click at [502, 28] on button "Asignado a mi" at bounding box center [497, 26] width 43 height 11
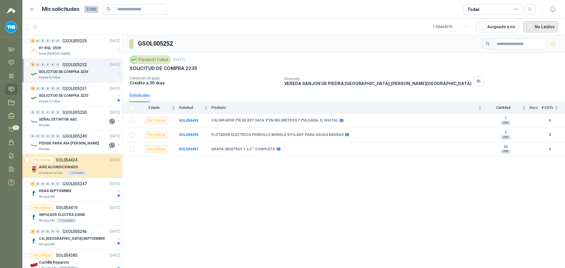
click at [526, 23] on button "No Leídos" at bounding box center [540, 26] width 35 height 11
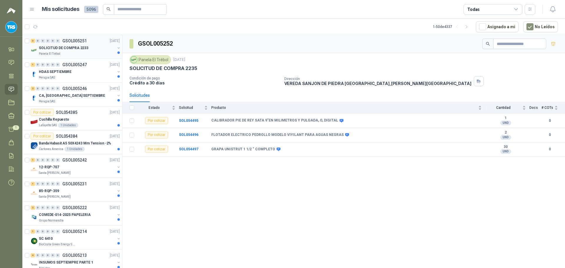
click at [52, 49] on p "SOLICITUD DE COMPRA 2233" at bounding box center [63, 48] width 49 height 6
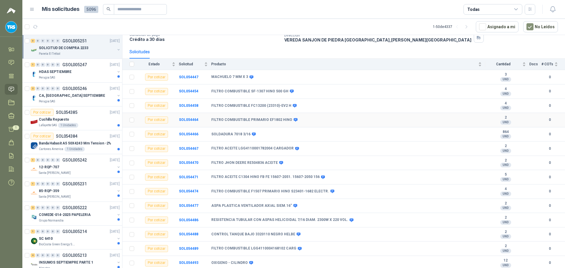
scroll to position [44, 0]
click at [87, 75] on div "Perugia SAS" at bounding box center [77, 77] width 76 height 5
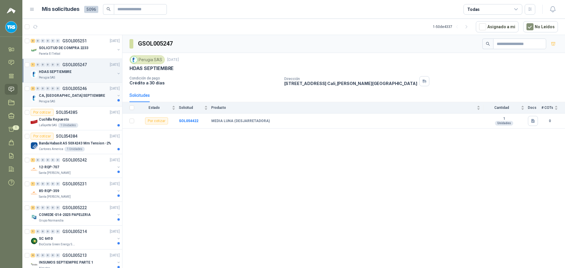
click at [88, 88] on div "2 0 0 0 0 0 GSOL005246 [DATE]" at bounding box center [76, 88] width 90 height 7
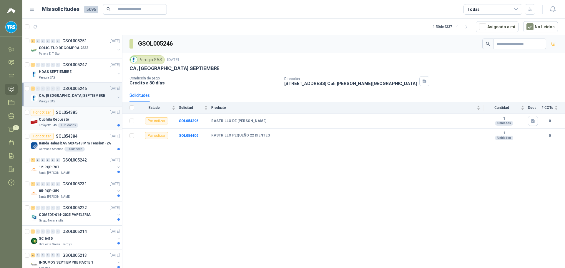
click at [89, 116] on div "Cuchilla Repuesto" at bounding box center [79, 119] width 81 height 7
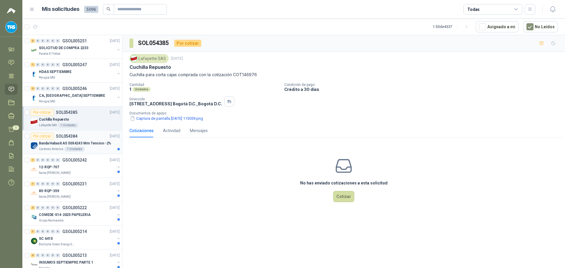
click at [91, 143] on p "Banda Habasit A5 50X4243 Mm Tension -2%" at bounding box center [75, 144] width 72 height 6
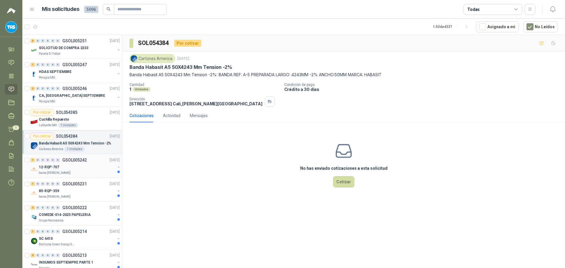
click at [88, 166] on div "12-RQP-707" at bounding box center [77, 167] width 76 height 7
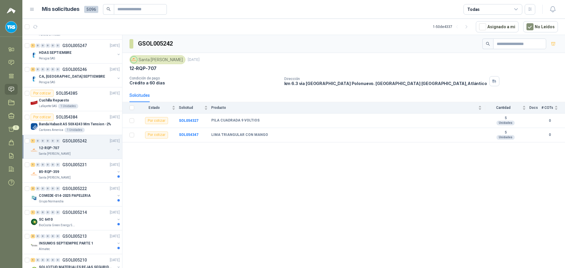
scroll to position [29, 0]
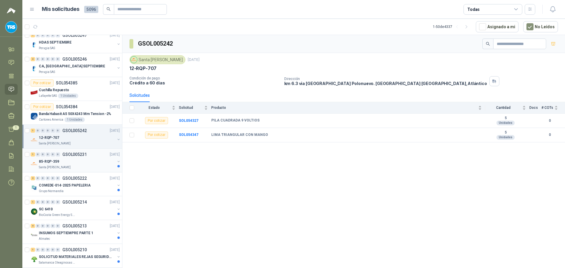
click at [90, 161] on div "85-RQP-359" at bounding box center [77, 161] width 76 height 7
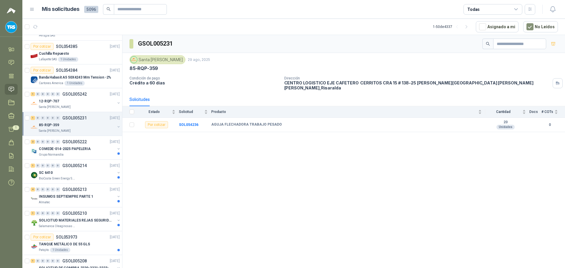
scroll to position [88, 0]
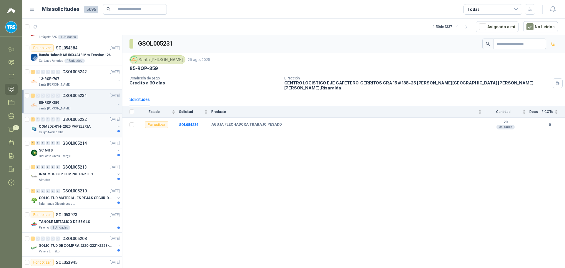
click at [88, 124] on p "COMEDE-014-2025 PAPELERIA" at bounding box center [65, 127] width 52 height 6
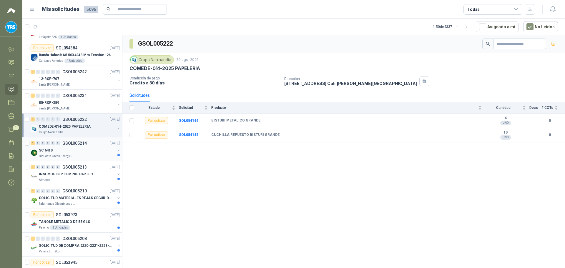
click at [84, 142] on p "GSOL005214" at bounding box center [74, 143] width 24 height 4
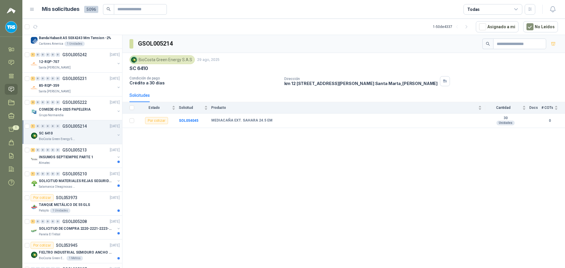
scroll to position [118, 0]
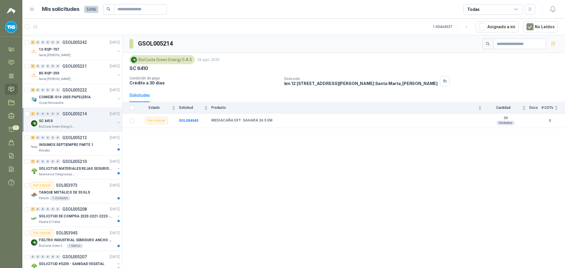
click at [84, 142] on p "INSUMOS SEPTIEMPRE PARTE 1" at bounding box center [66, 145] width 54 height 6
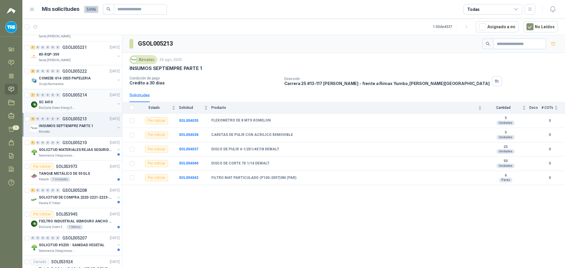
scroll to position [147, 0]
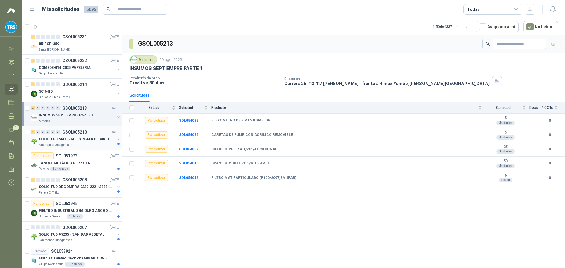
click at [87, 133] on div "1 0 0 0 0 0 GSOL005210 [DATE]" at bounding box center [76, 132] width 90 height 7
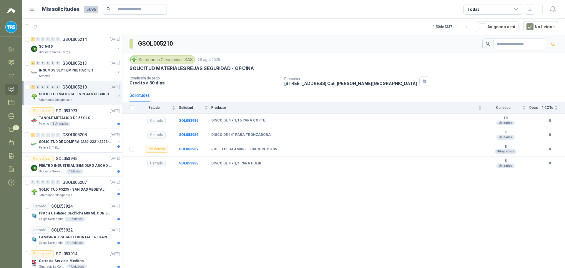
scroll to position [206, 0]
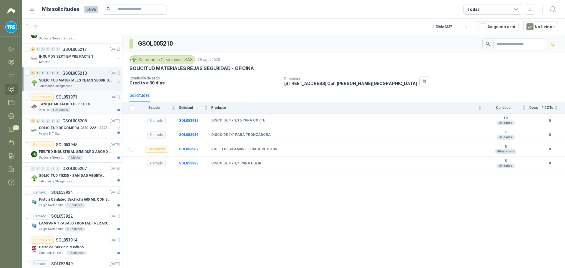
click at [84, 107] on div "TANQUE METÁLICO DE 55 GLS" at bounding box center [79, 104] width 81 height 7
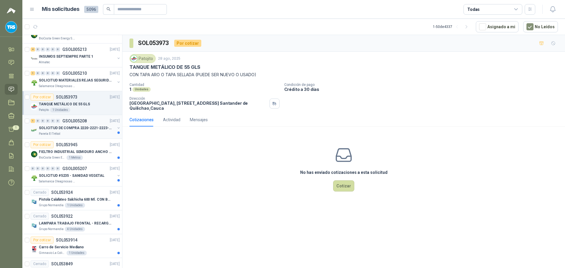
click at [90, 129] on p "SOLICITUD DE COMPRA 2220-2221-2223-2224" at bounding box center [75, 128] width 73 height 6
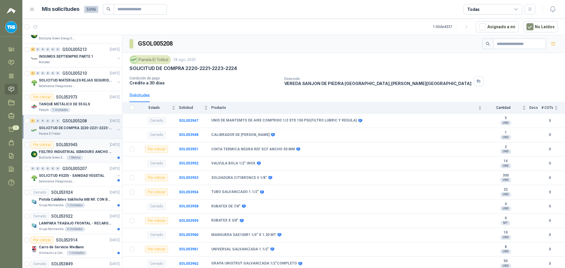
click at [76, 151] on p "FIELTRO INDUSTRIAL SEMIDURO ANCHO 25 MM" at bounding box center [75, 152] width 73 height 6
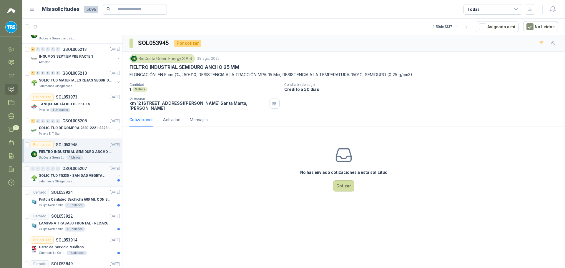
click at [89, 175] on p "SOLICITUD #5235 - SANIDAD VEGETAL" at bounding box center [72, 176] width 66 height 6
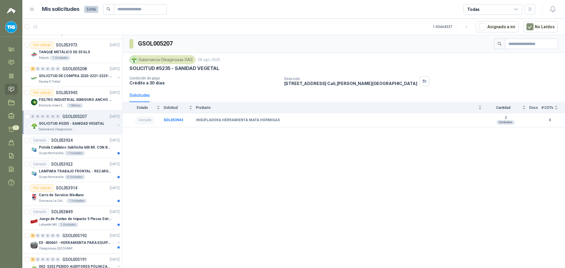
scroll to position [265, 0]
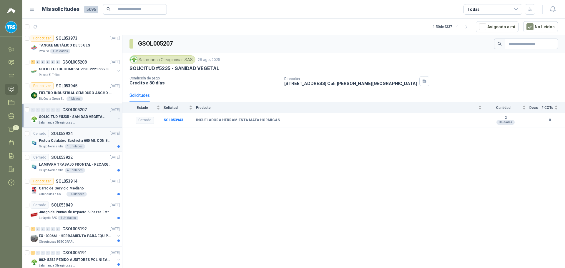
click at [87, 143] on p "Pistola Calafateo Salchicha 600 Ml. CON BOQUILLA" at bounding box center [75, 141] width 73 height 6
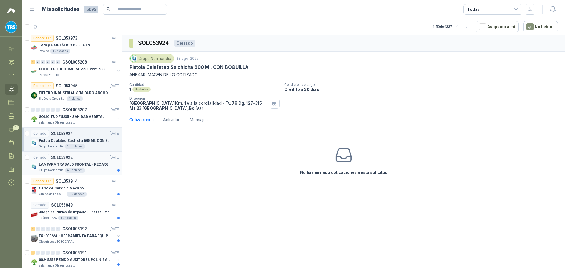
click at [90, 165] on p "LAMPARA TRABAJO FRONTAL - RECARGABLE" at bounding box center [75, 165] width 73 height 6
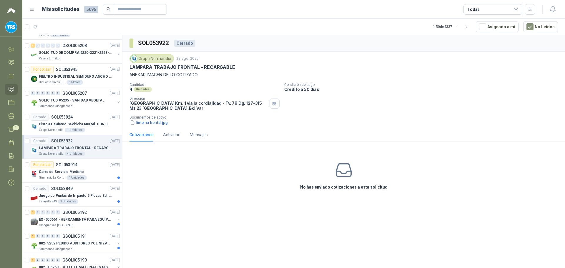
scroll to position [294, 0]
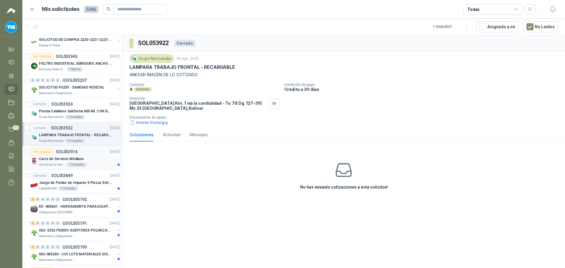
click at [93, 160] on div "Carro de Servicio Mediano" at bounding box center [79, 158] width 81 height 7
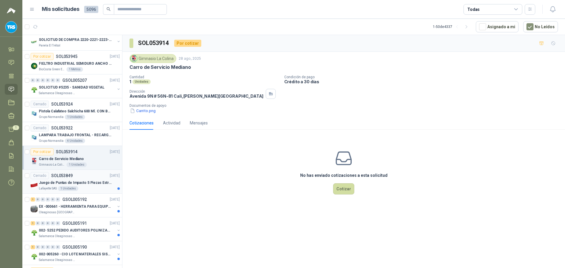
click at [91, 177] on div "Cerrado SOL053849 [DATE]" at bounding box center [75, 175] width 89 height 7
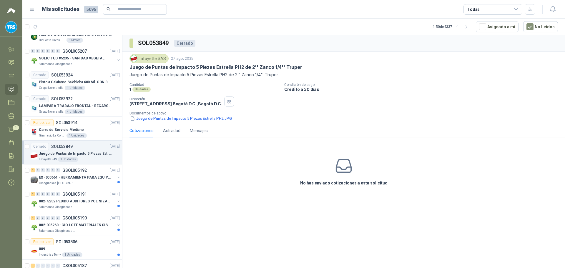
scroll to position [323, 0]
click at [94, 173] on div "1 0 0 0 0 0 GSOL005192 [DATE]" at bounding box center [76, 169] width 90 height 7
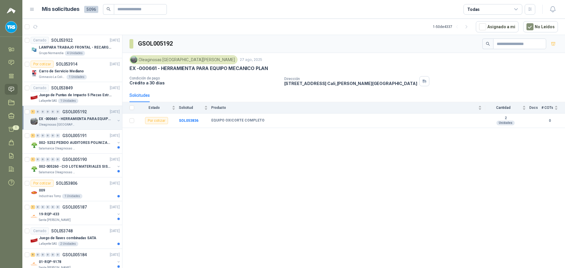
scroll to position [382, 0]
click at [96, 142] on p "002- 5252 PEDIDO AUDITORES POLINIZACIÓN" at bounding box center [75, 142] width 73 height 6
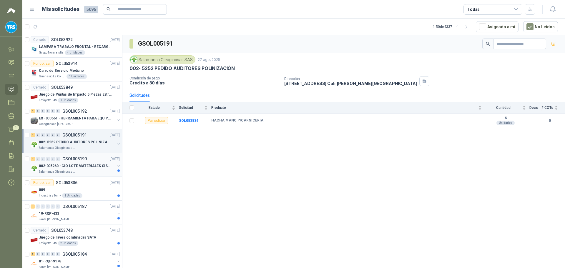
click at [93, 161] on div "1 0 0 0 0 0 GSOL005190 [DATE]" at bounding box center [76, 158] width 90 height 7
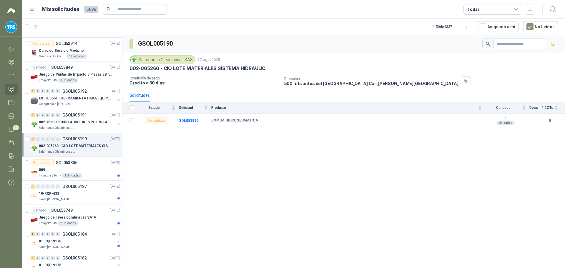
scroll to position [412, 0]
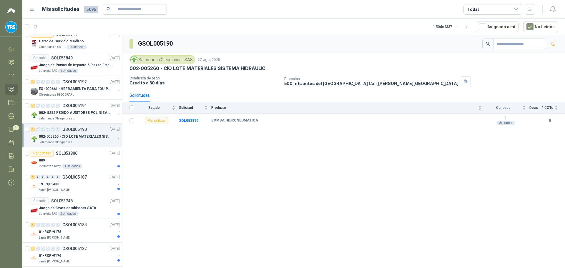
click at [93, 161] on div "009" at bounding box center [79, 160] width 81 height 7
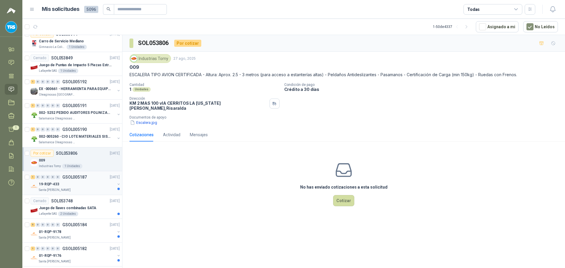
click at [89, 179] on div "1 0 0 0 0 0 GSOL005187 [DATE]" at bounding box center [76, 177] width 90 height 7
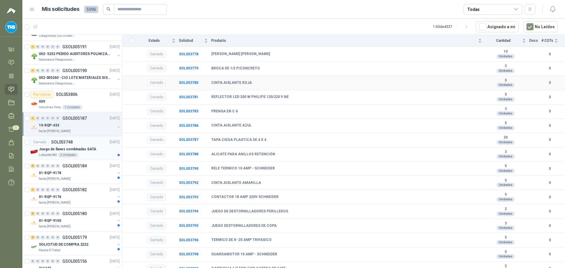
scroll to position [330, 0]
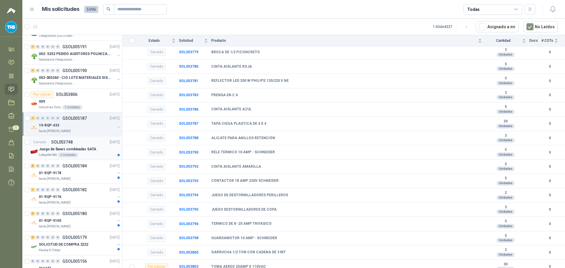
click at [94, 150] on div "Juego de llaves combinadas SATA" at bounding box center [79, 149] width 81 height 7
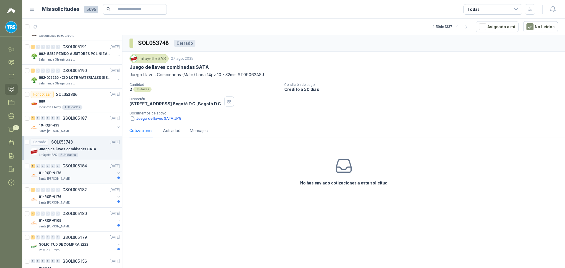
click at [91, 161] on div "5 0 0 0 0 0 GSOL005184 [DATE] 01-RQP-9178 [GEOGRAPHIC_DATA][PERSON_NAME]" at bounding box center [72, 172] width 100 height 24
click at [89, 172] on div "01-RQP-9178" at bounding box center [77, 172] width 76 height 7
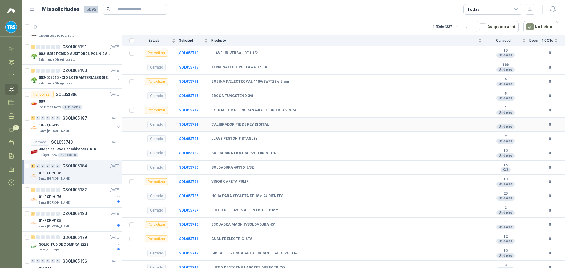
scroll to position [301, 0]
click at [73, 196] on div "01-RQP-9176" at bounding box center [77, 196] width 76 height 7
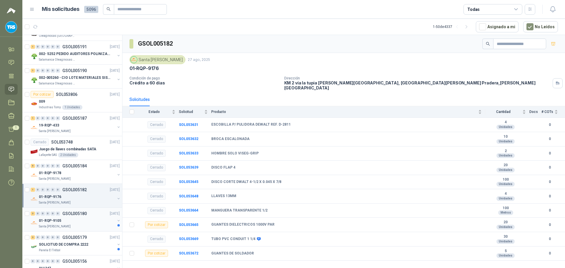
click at [72, 218] on div "01-RQP-9105" at bounding box center [77, 220] width 76 height 7
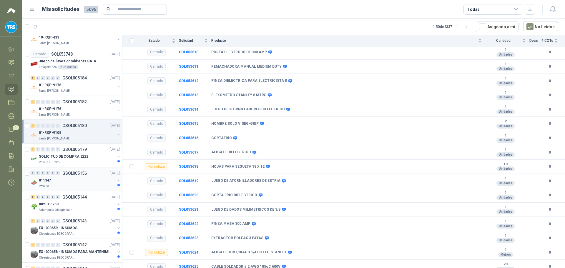
scroll to position [559, 0]
click at [81, 155] on p "SOLICITUD DE COMPRA 2222" at bounding box center [63, 157] width 49 height 6
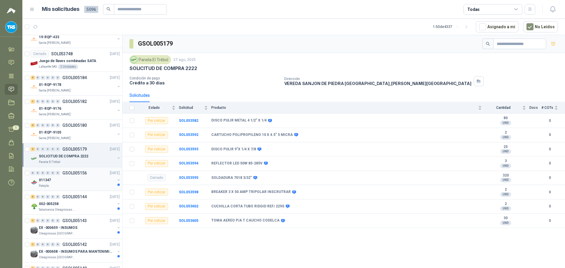
click at [73, 183] on div "011347" at bounding box center [77, 179] width 76 height 7
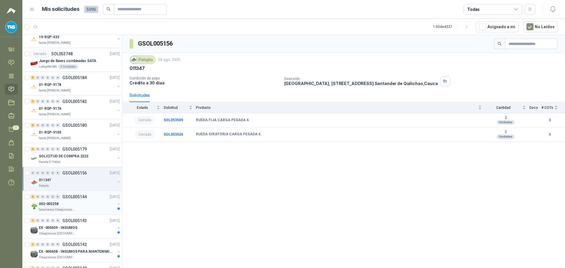
click at [79, 202] on div "002-005258" at bounding box center [77, 203] width 76 height 7
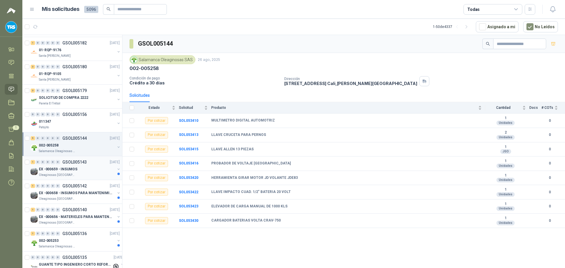
scroll to position [618, 0]
click at [88, 171] on div "EX -000659 - INSUMOS" at bounding box center [77, 168] width 76 height 7
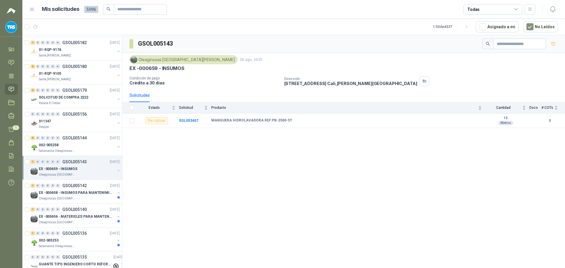
scroll to position [647, 0]
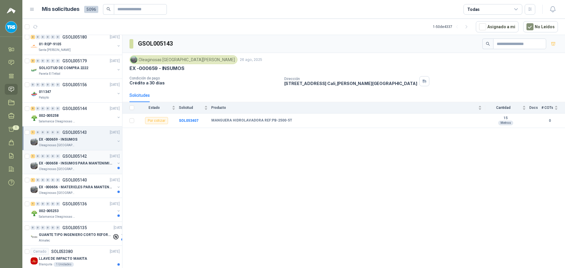
click at [91, 164] on p "EX -000658 - INSUMOS PARA MANTENIMIENTO MECANICO" at bounding box center [75, 164] width 73 height 6
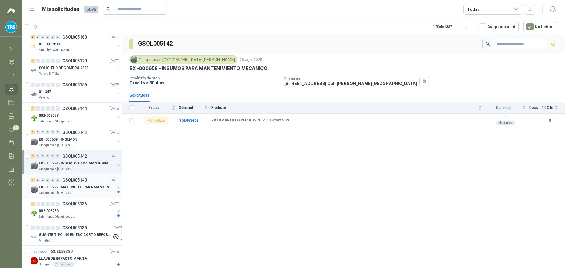
click at [86, 180] on p "GSOL005140" at bounding box center [74, 180] width 24 height 4
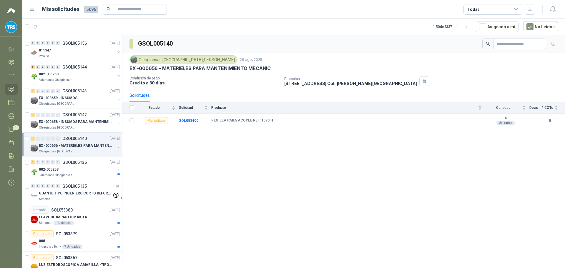
scroll to position [706, 0]
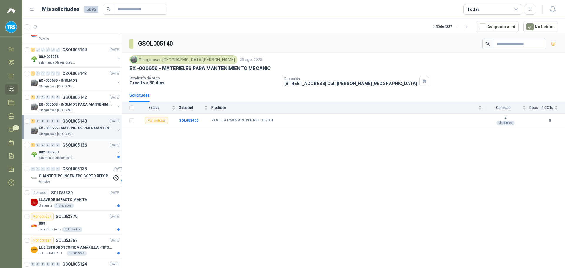
click at [88, 155] on div "002-005253" at bounding box center [77, 152] width 76 height 7
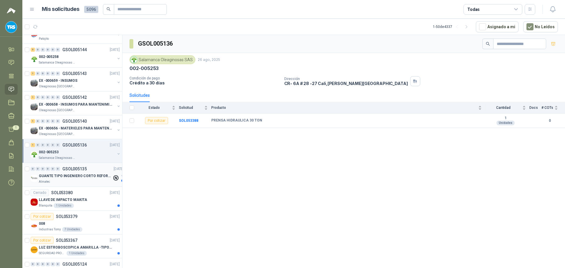
click at [81, 177] on p "GUANTE TIPO INGENIERO CORTO REFORZADO" at bounding box center [75, 176] width 73 height 6
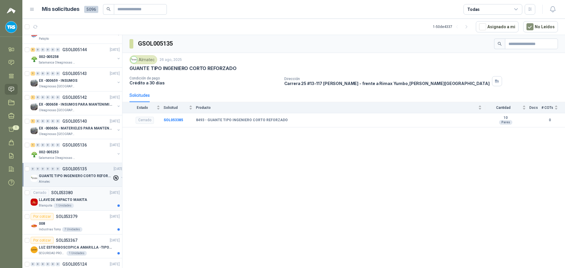
click at [85, 195] on div "Cerrado SOL053380 [DATE]" at bounding box center [75, 192] width 89 height 7
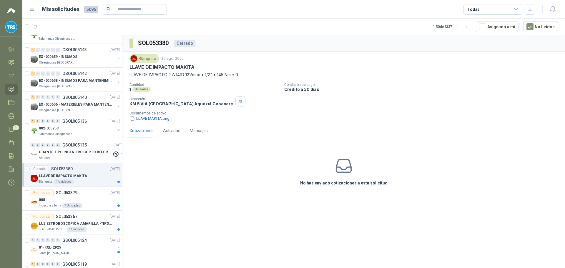
scroll to position [735, 0]
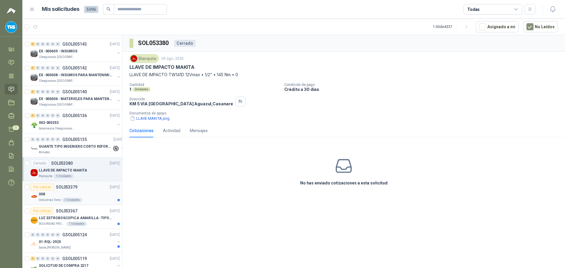
click at [88, 190] on div "Por cotizar SOL053379 [DATE]" at bounding box center [75, 187] width 89 height 7
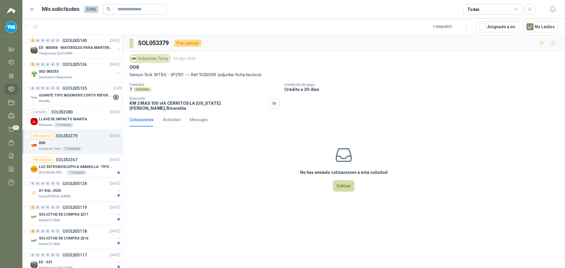
scroll to position [794, 0]
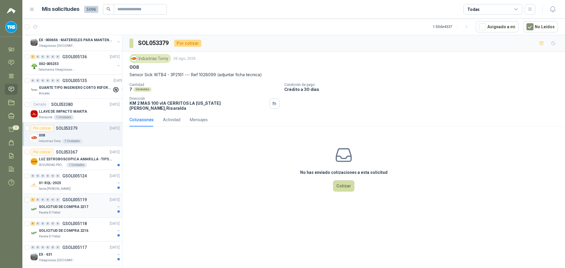
click at [83, 201] on p "GSOL005119" at bounding box center [74, 200] width 24 height 4
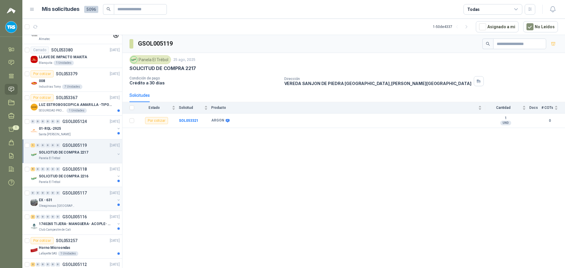
scroll to position [853, 0]
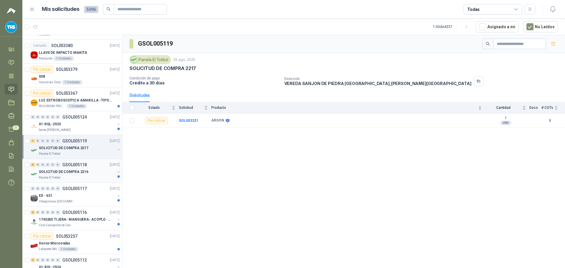
click at [85, 172] on p "SOLICITUD DE COMPRA 2216" at bounding box center [63, 172] width 49 height 6
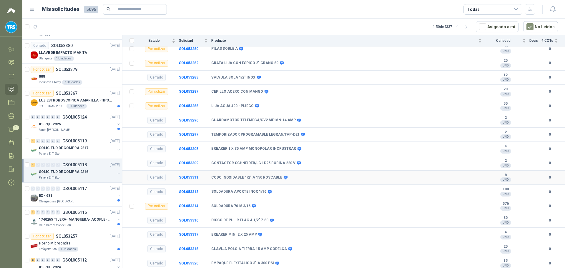
scroll to position [72, 0]
click at [81, 198] on div "EX - 631" at bounding box center [77, 195] width 76 height 7
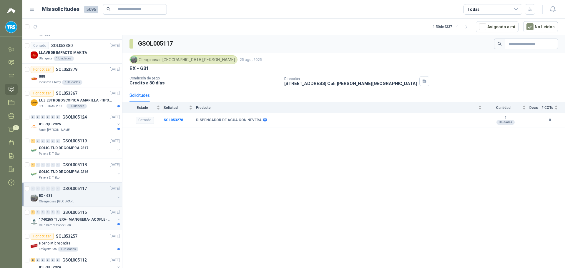
click at [79, 216] on div "2 0 0 0 0 0 GSOL005116 [DATE]" at bounding box center [76, 212] width 90 height 7
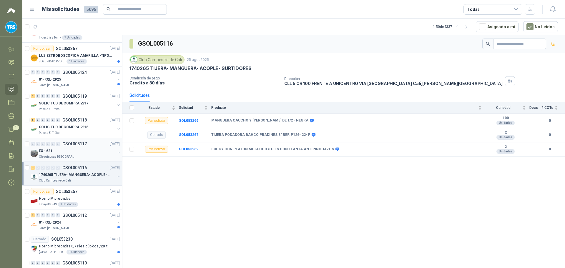
scroll to position [912, 0]
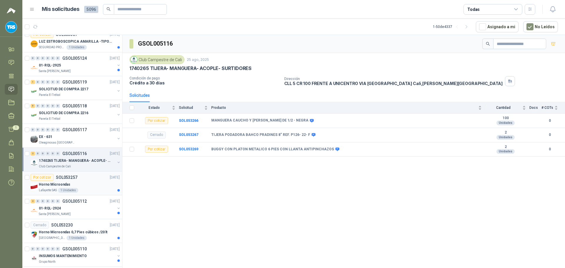
click at [83, 184] on div "Horno Microondas" at bounding box center [79, 184] width 81 height 7
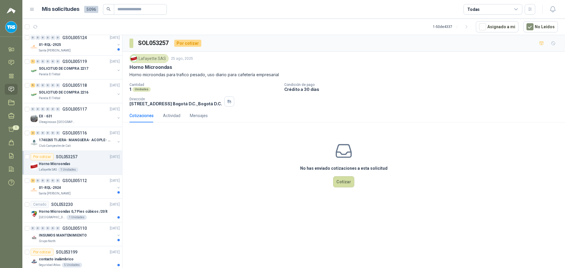
scroll to position [941, 0]
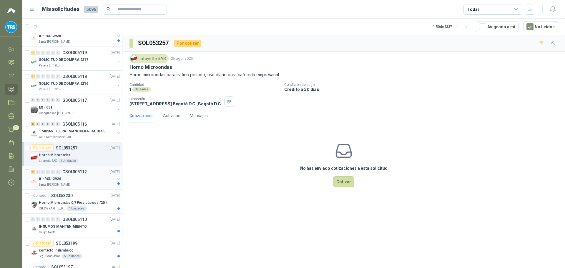
click at [87, 184] on div "Santa [PERSON_NAME]" at bounding box center [77, 184] width 76 height 5
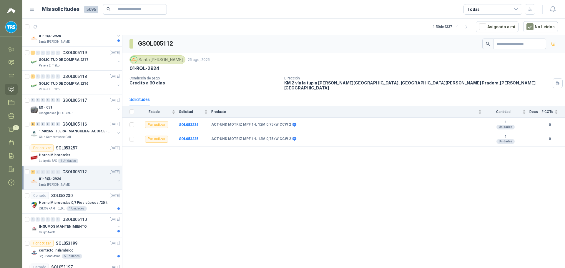
scroll to position [969, 0]
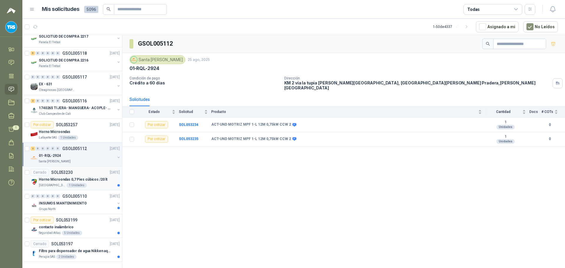
click at [91, 177] on p "Horno Microondas 0,7 Pies cúbicos /20 lt" at bounding box center [73, 180] width 69 height 6
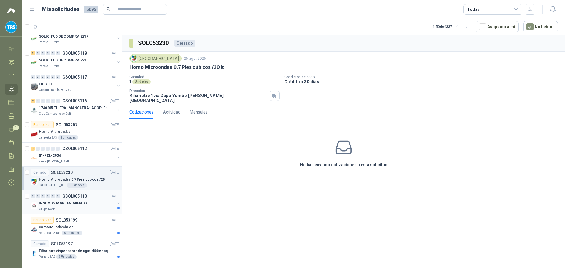
click at [88, 200] on div "INSUMOS MANTENIMIENTO" at bounding box center [77, 203] width 76 height 7
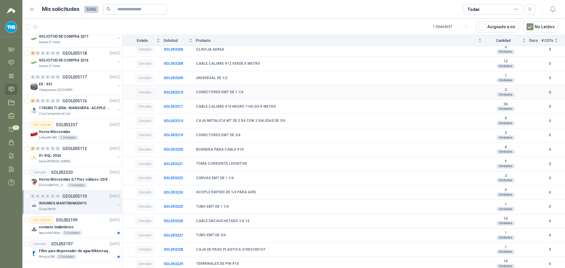
scroll to position [115, 0]
click at [74, 223] on div "contacto inalámbrico" at bounding box center [79, 226] width 81 height 7
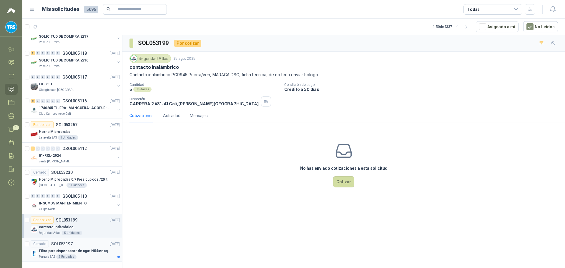
click at [86, 248] on p "Filtro para dispensador de agua Nikken aqua pour deluxe" at bounding box center [75, 251] width 73 height 6
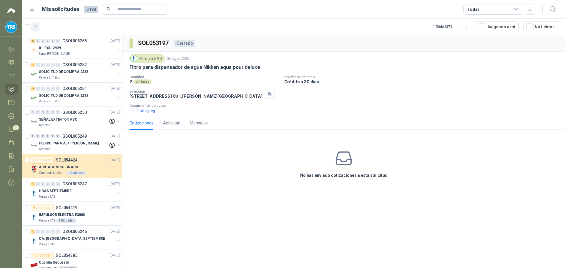
click at [35, 26] on icon "button" at bounding box center [35, 26] width 5 height 5
click at [132, 11] on input "text" at bounding box center [137, 9] width 41 height 10
type input "*********"
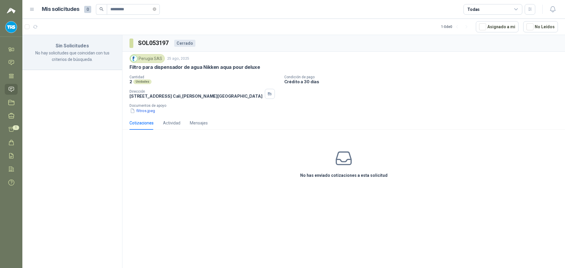
click at [80, 54] on p "No hay solicitudes que coincidan con tus criterios de búsqueda." at bounding box center [72, 56] width 86 height 13
click at [64, 89] on div "Sin Solicitudes No hay solicitudes que coincidan con tus criterios de búsqueda." at bounding box center [72, 152] width 100 height 235
click at [12, 118] on icon at bounding box center [11, 115] width 5 height 5
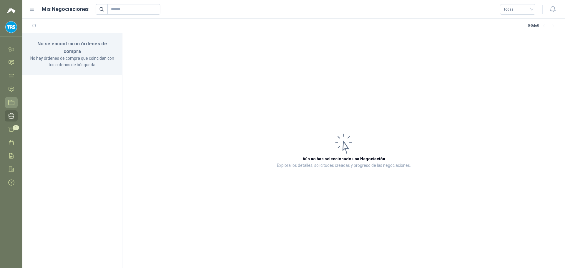
click at [14, 103] on icon at bounding box center [11, 102] width 6 height 6
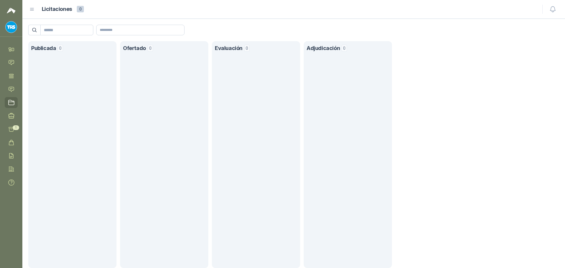
click at [310, 58] on section "Adjudicación 0" at bounding box center [347, 154] width 88 height 227
click at [30, 7] on icon at bounding box center [31, 9] width 5 height 5
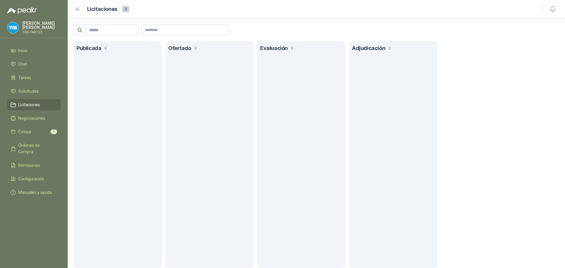
click at [21, 126] on ul "Inicio Chat Tareas Solicitudes Licitaciones Negociaciones Cotizar 1 Órdenes de …" at bounding box center [34, 122] width 68 height 155
click at [26, 136] on link "Cotizar 1" at bounding box center [34, 131] width 54 height 11
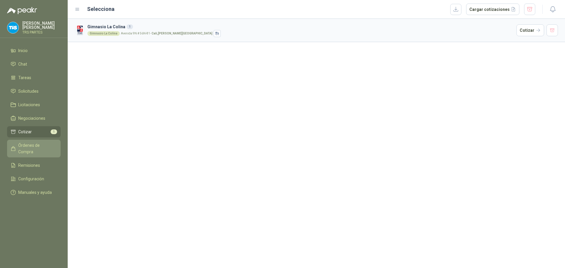
click at [26, 143] on span "Órdenes de Compra" at bounding box center [36, 148] width 37 height 13
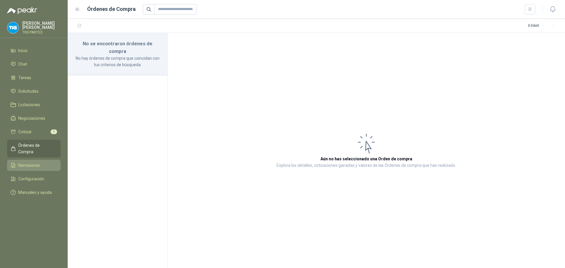
click at [28, 162] on span "Remisiones" at bounding box center [29, 165] width 22 height 6
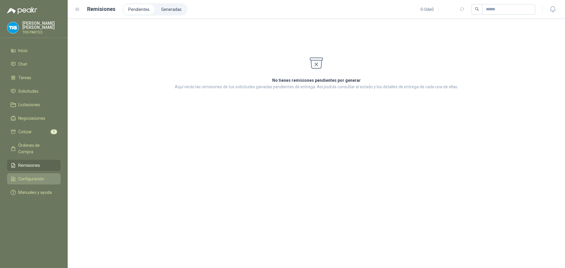
click at [30, 176] on span "Configuración" at bounding box center [31, 179] width 26 height 6
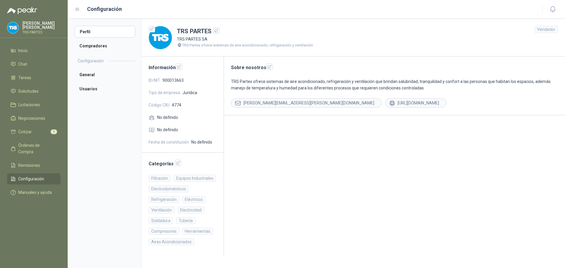
click at [77, 9] on icon at bounding box center [77, 9] width 5 height 5
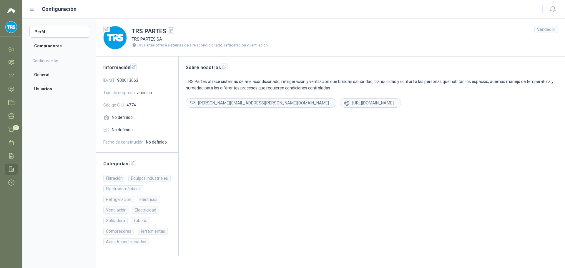
click at [32, 8] on icon at bounding box center [32, 9] width 4 height 2
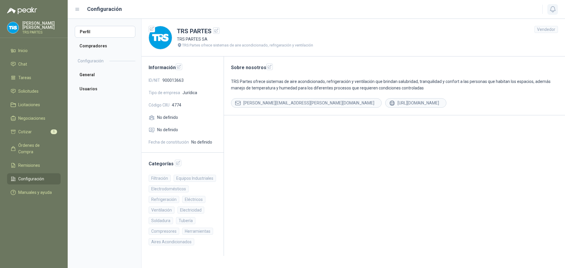
click at [550, 9] on icon "button" at bounding box center [552, 9] width 5 height 6
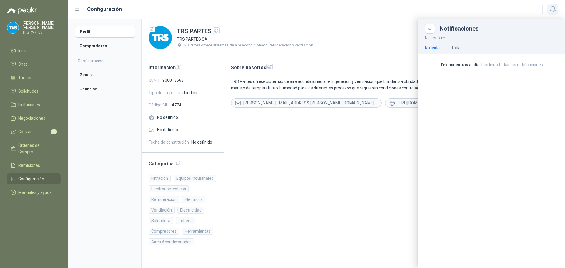
click at [550, 9] on icon "button" at bounding box center [552, 9] width 5 height 6
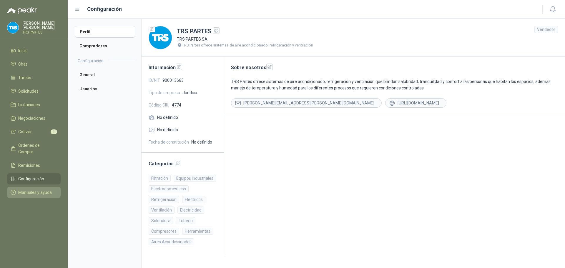
click at [36, 187] on link "Manuales y ayuda" at bounding box center [34, 192] width 54 height 11
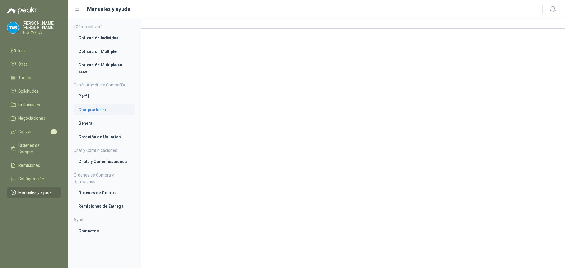
click at [91, 110] on li "Compradores" at bounding box center [104, 109] width 52 height 6
click at [106, 37] on li "Cotización Individual" at bounding box center [104, 38] width 52 height 6
click at [109, 51] on li "Cotización Múltiple" at bounding box center [104, 52] width 52 height 6
click at [110, 41] on li "Cotización Individual" at bounding box center [104, 38] width 52 height 6
click at [110, 41] on li "Cotización Individual" at bounding box center [104, 38] width 51 height 6
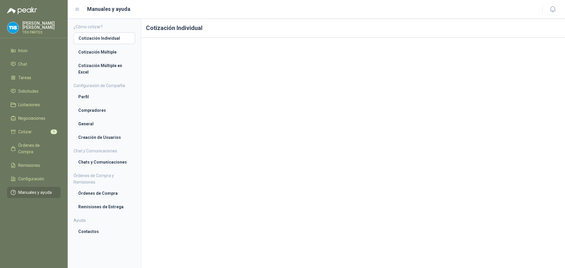
click at [164, 36] on h1 "Cotización Individual" at bounding box center [352, 28] width 423 height 19
